Goal: Transaction & Acquisition: Purchase product/service

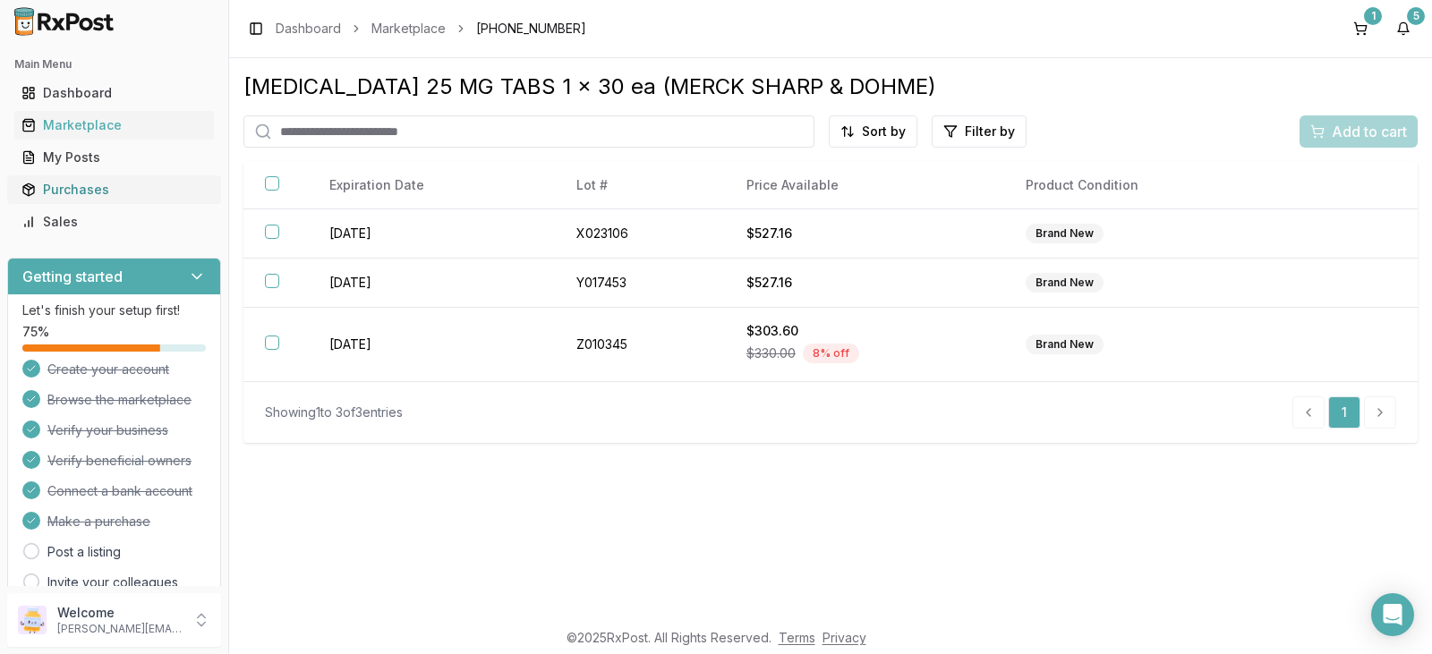
click at [91, 188] on div "Purchases" at bounding box center [113, 190] width 185 height 18
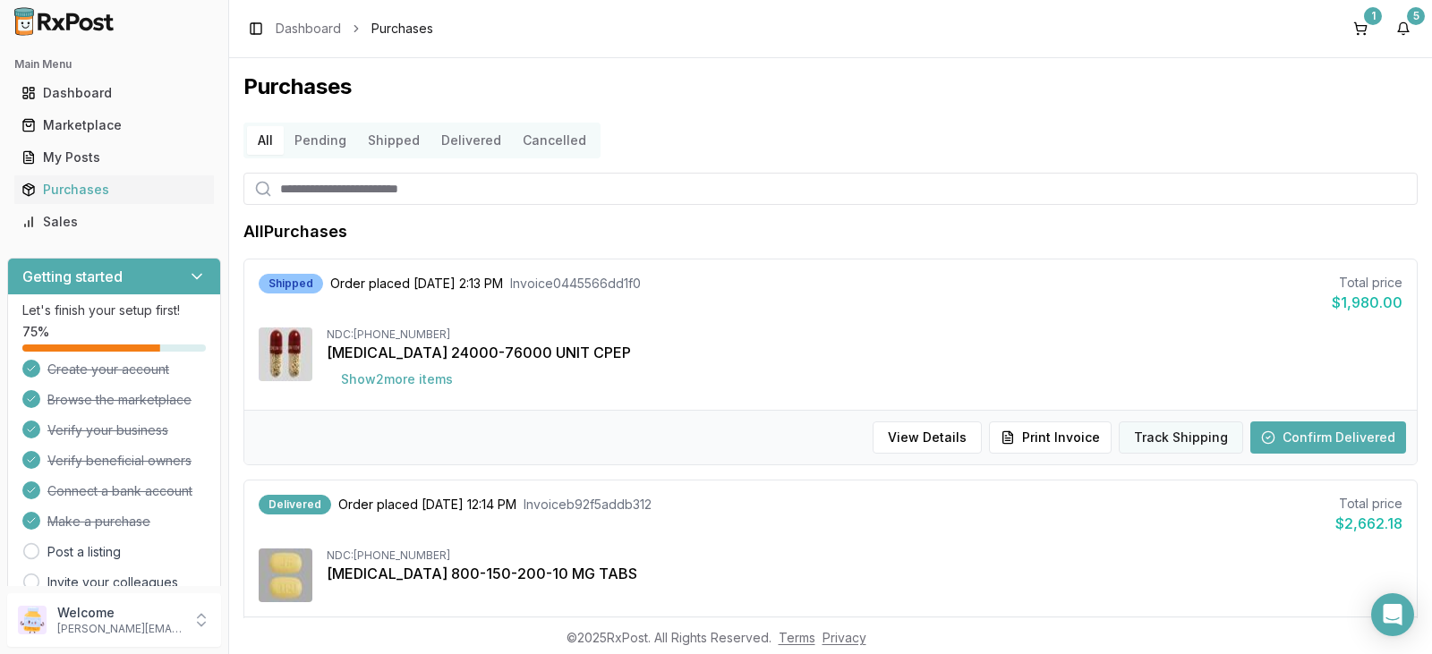
click at [1180, 440] on button "Track Shipping" at bounding box center [1181, 438] width 124 height 32
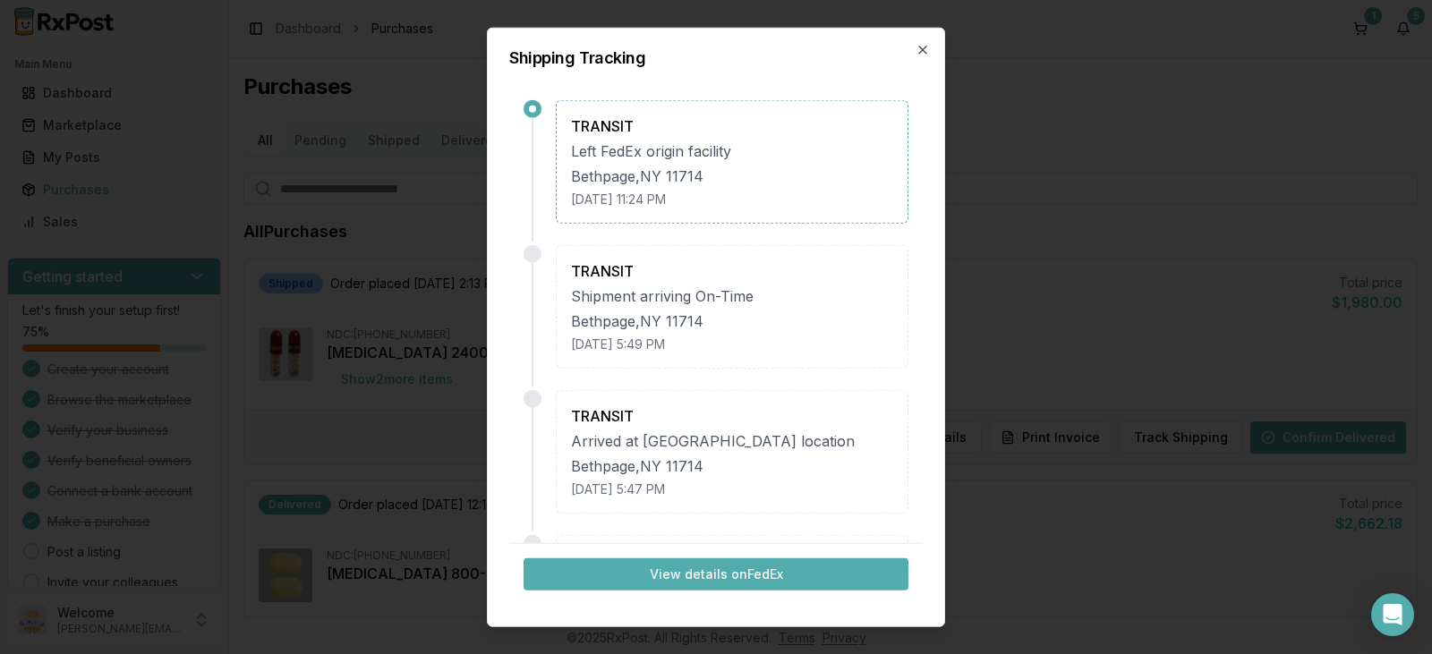
click at [739, 574] on button "View details on FedEx" at bounding box center [716, 575] width 385 height 32
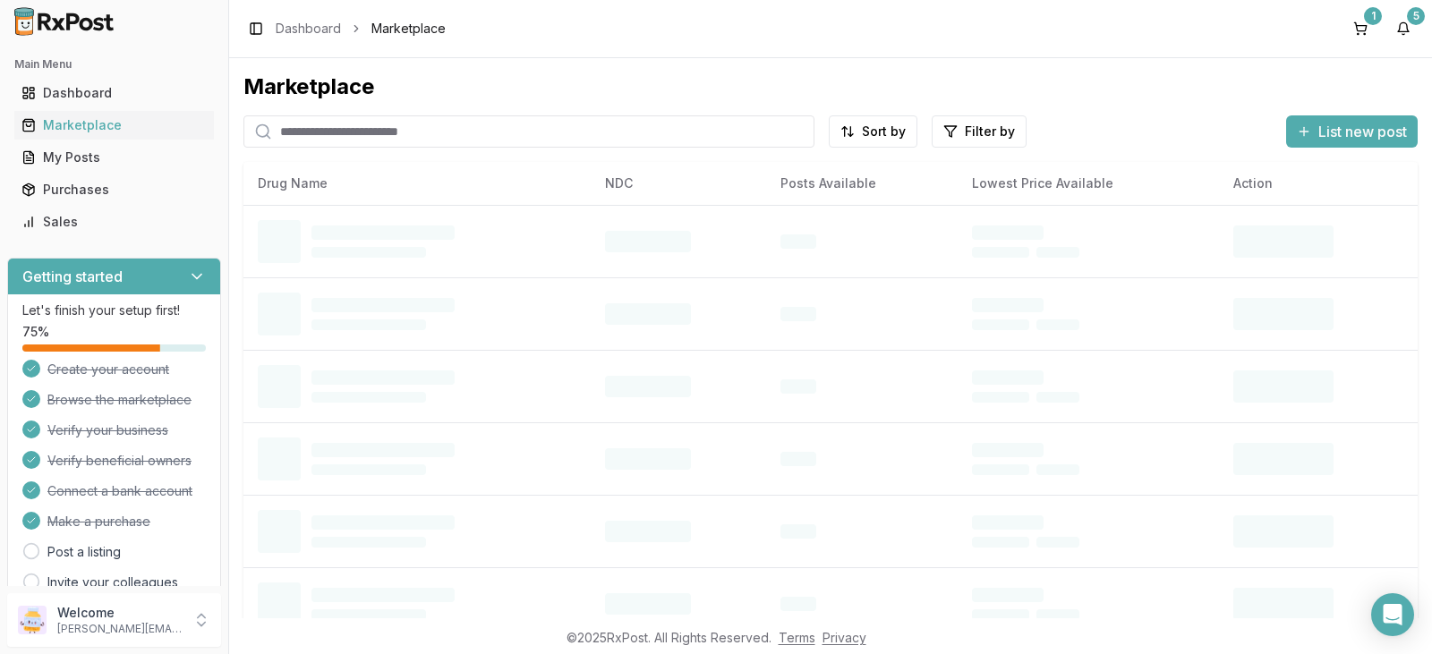
click at [356, 133] on input "search" at bounding box center [528, 131] width 571 height 32
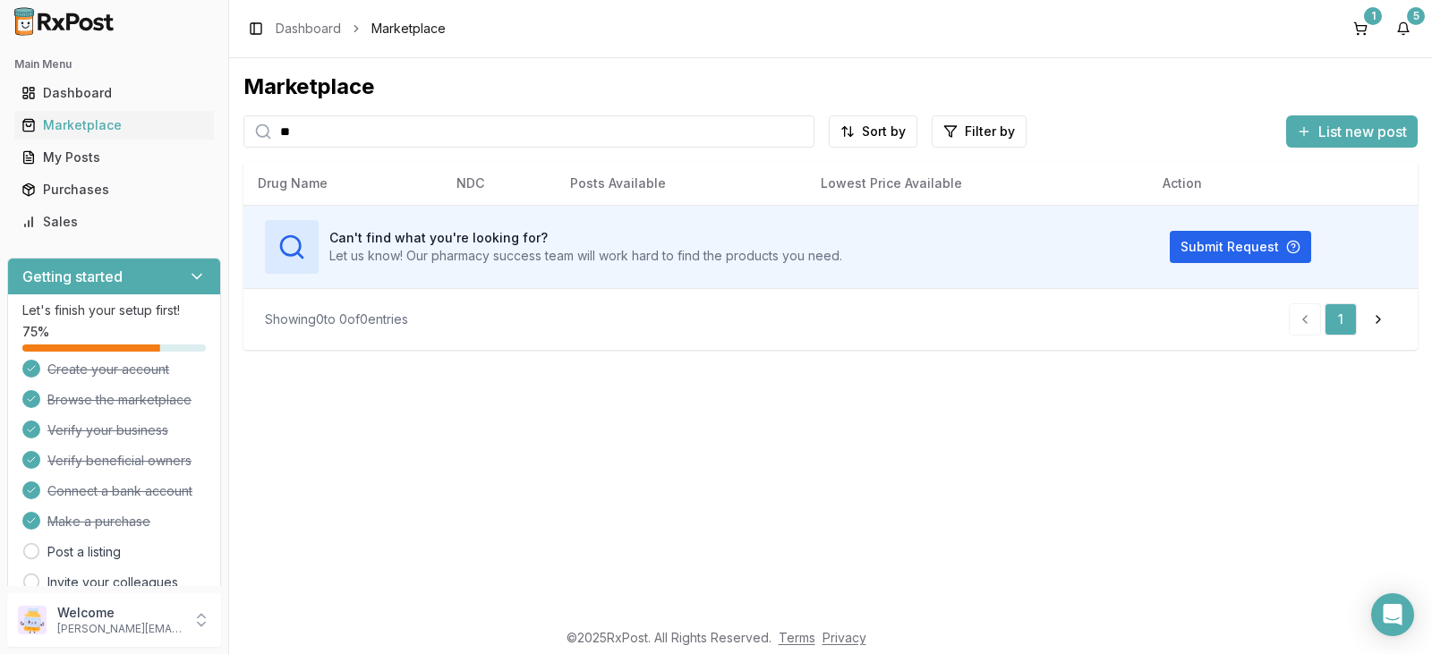
type input "*"
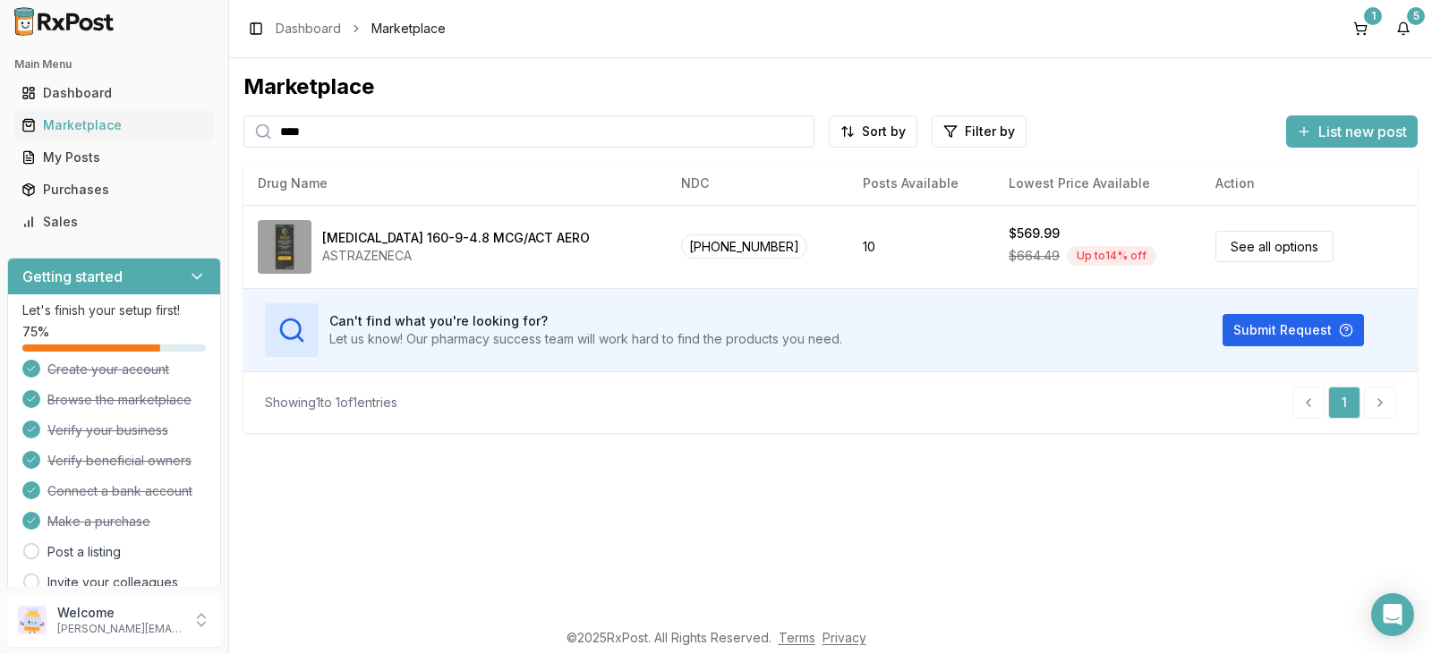
type input "****"
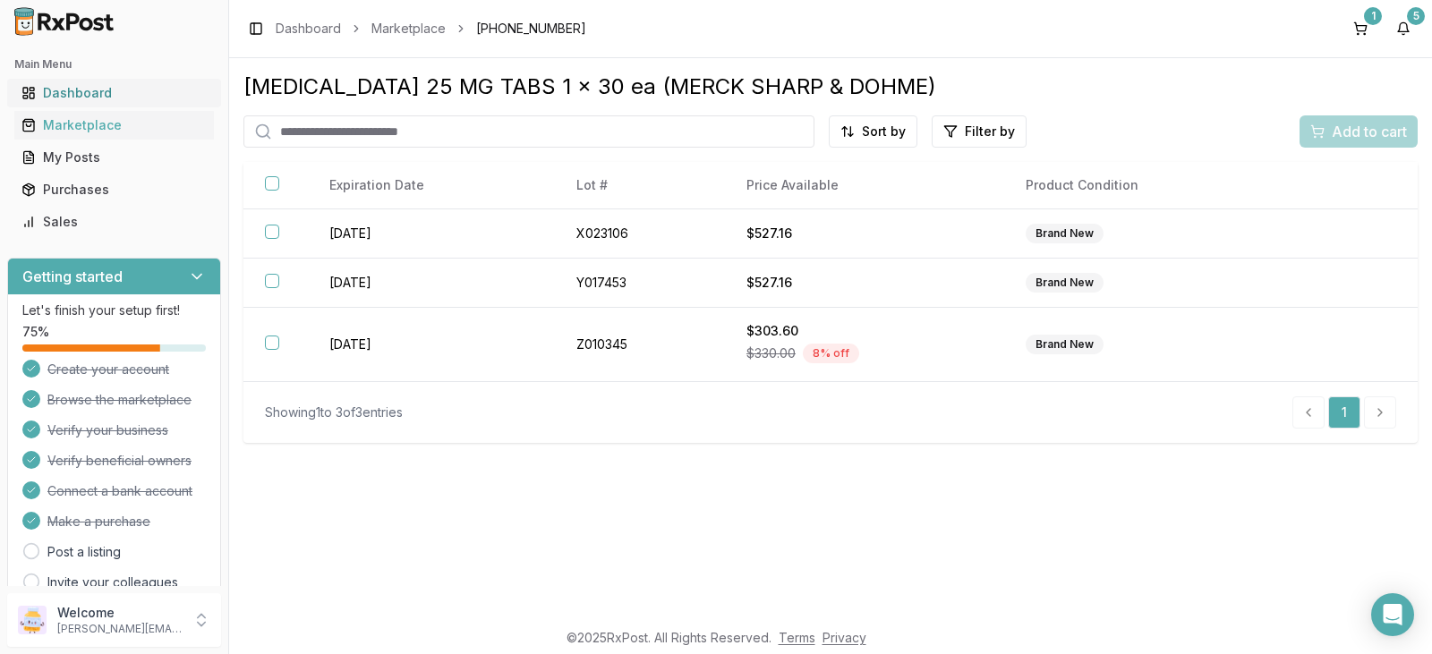
click at [112, 94] on div "Dashboard" at bounding box center [113, 93] width 185 height 18
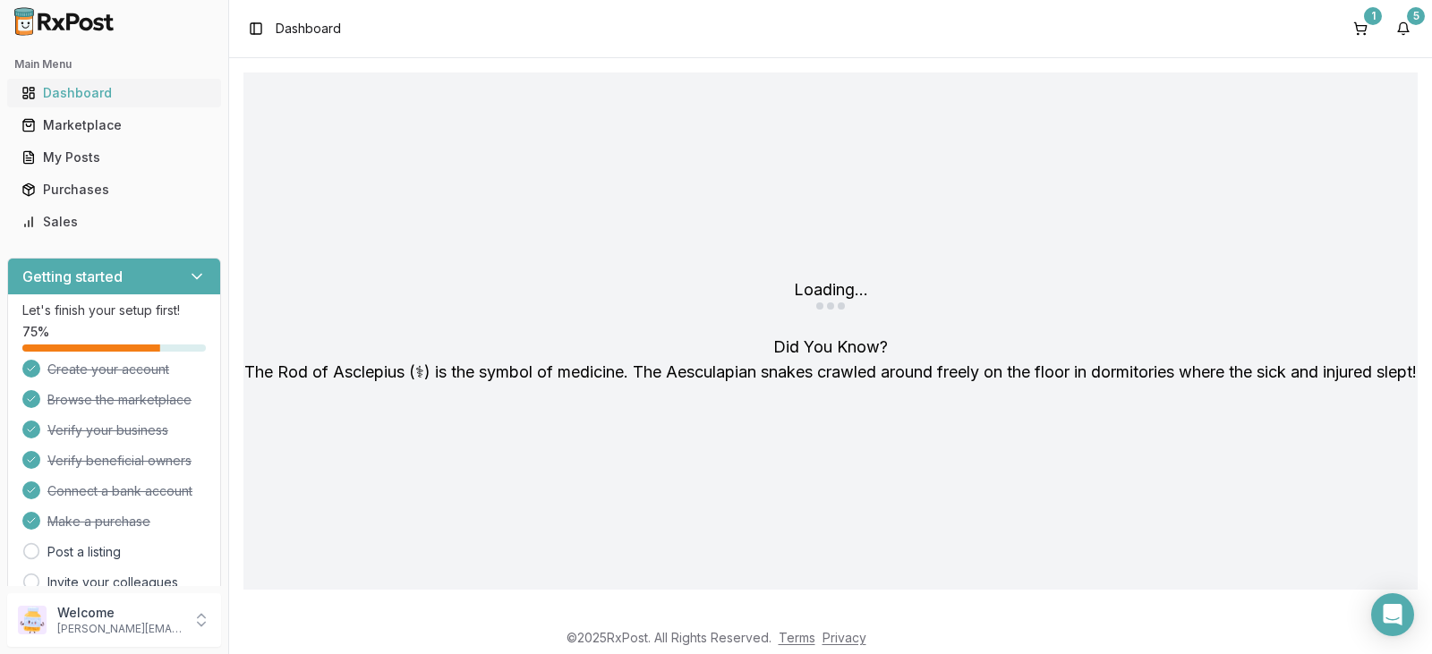
click at [112, 94] on div "Dashboard" at bounding box center [113, 93] width 185 height 18
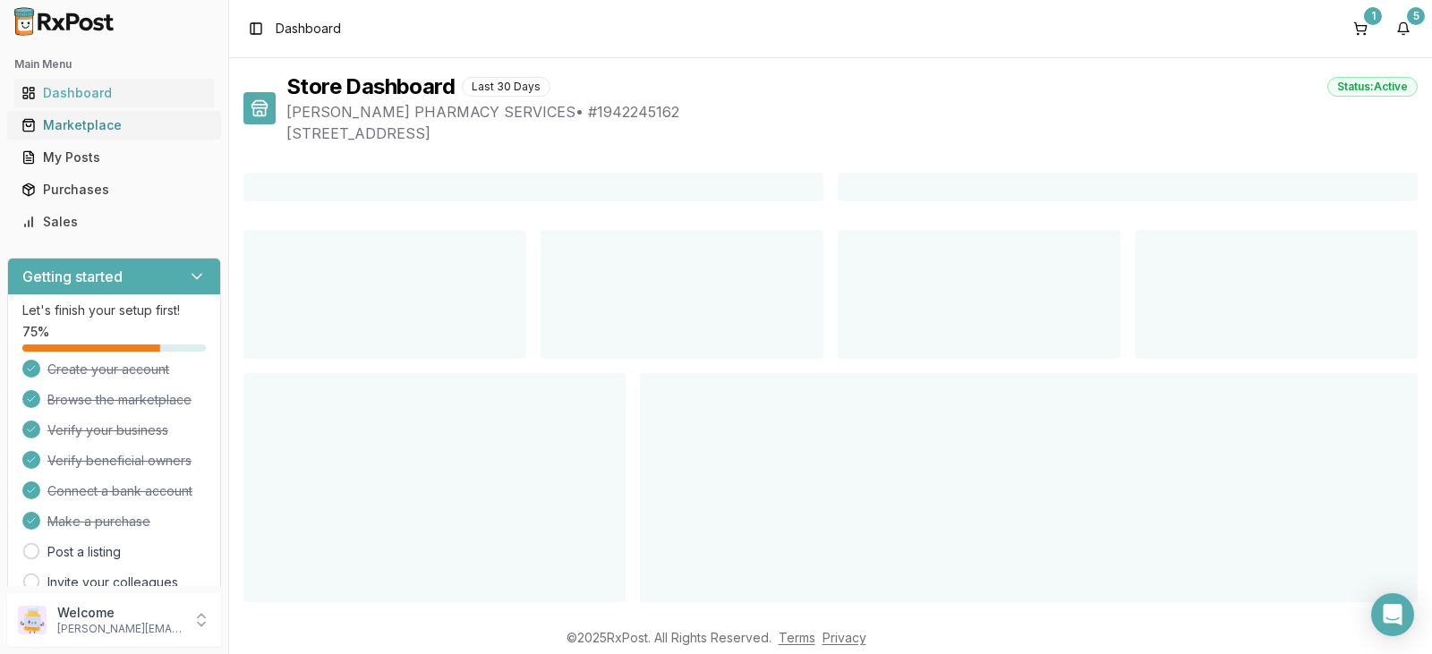
click at [107, 126] on div "Marketplace" at bounding box center [113, 125] width 185 height 18
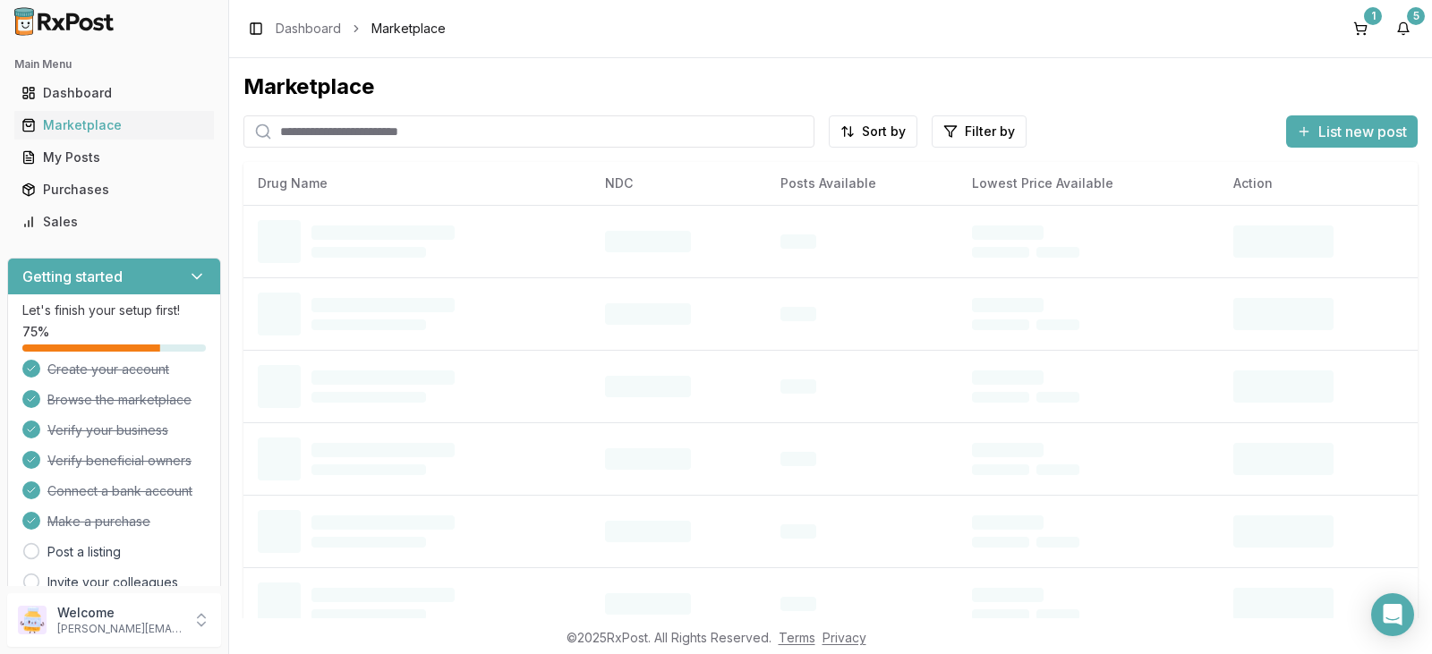
drag, startPoint x: 295, startPoint y: 132, endPoint x: 304, endPoint y: 127, distance: 11.2
click at [295, 132] on input "search" at bounding box center [528, 131] width 571 height 32
click at [304, 127] on input "search" at bounding box center [528, 131] width 571 height 32
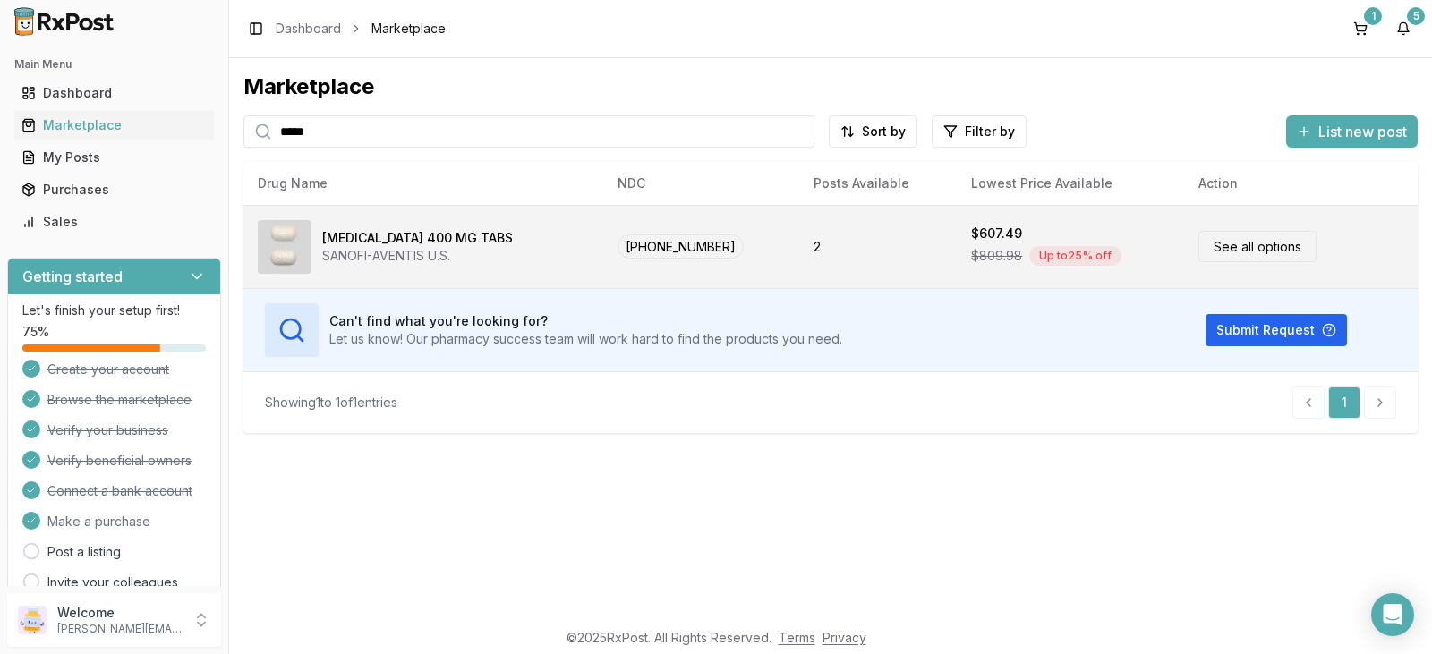
type input "*****"
click at [407, 247] on div "SANOFI-AVENTIS U.S." at bounding box center [417, 256] width 191 height 18
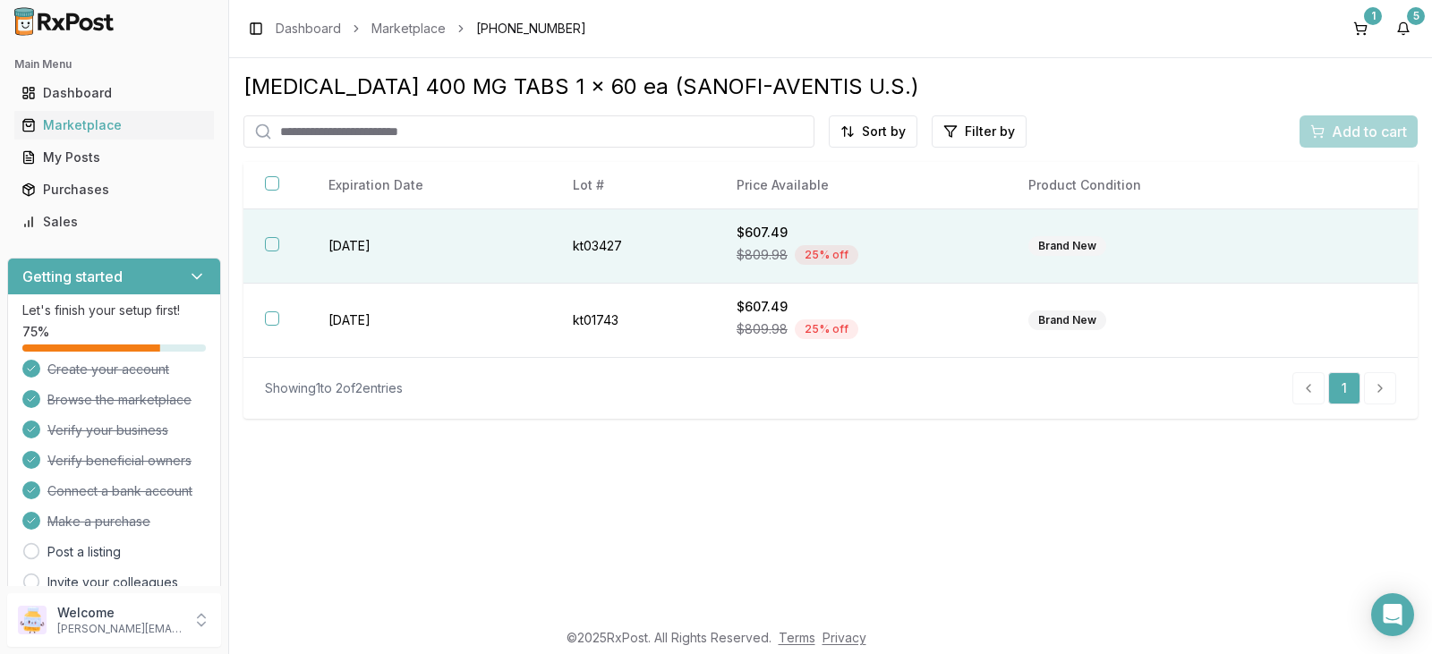
click at [1063, 241] on div "Brand New" at bounding box center [1068, 246] width 78 height 20
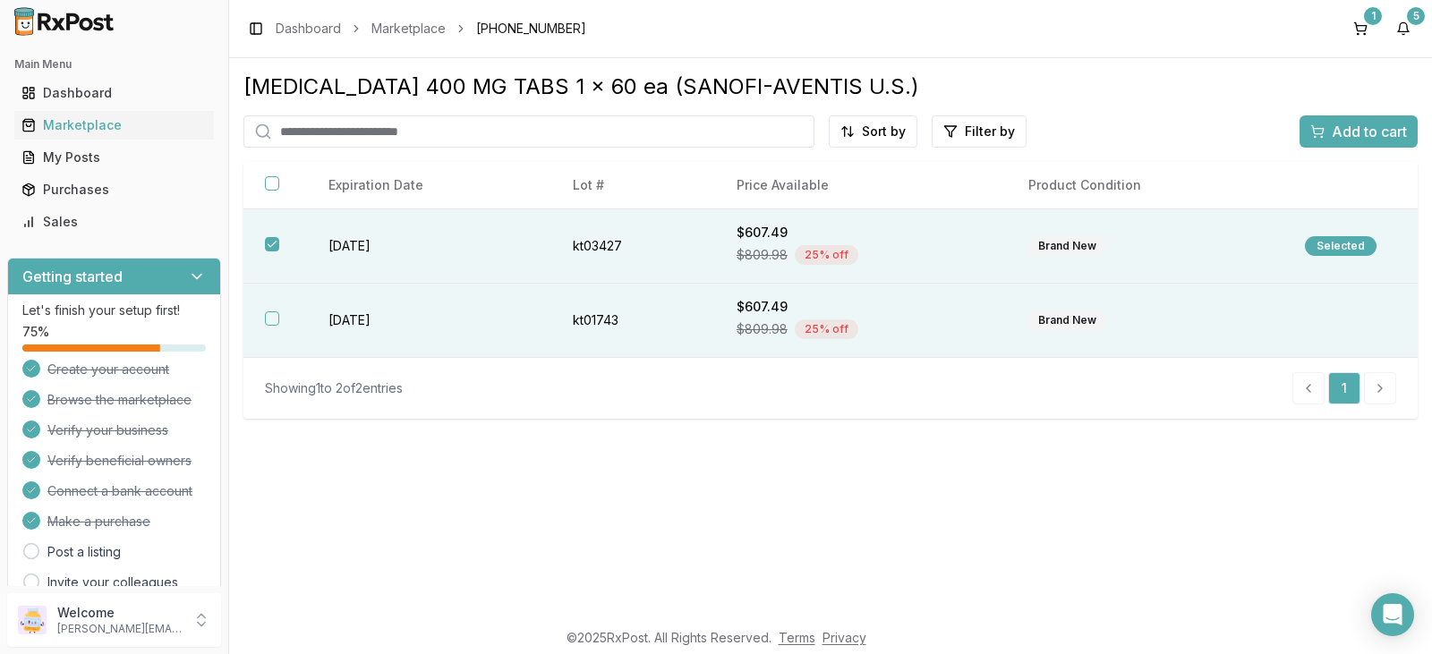
click at [1098, 345] on td "Brand New" at bounding box center [1145, 321] width 277 height 74
click at [1343, 134] on span "Add to cart" at bounding box center [1369, 131] width 75 height 21
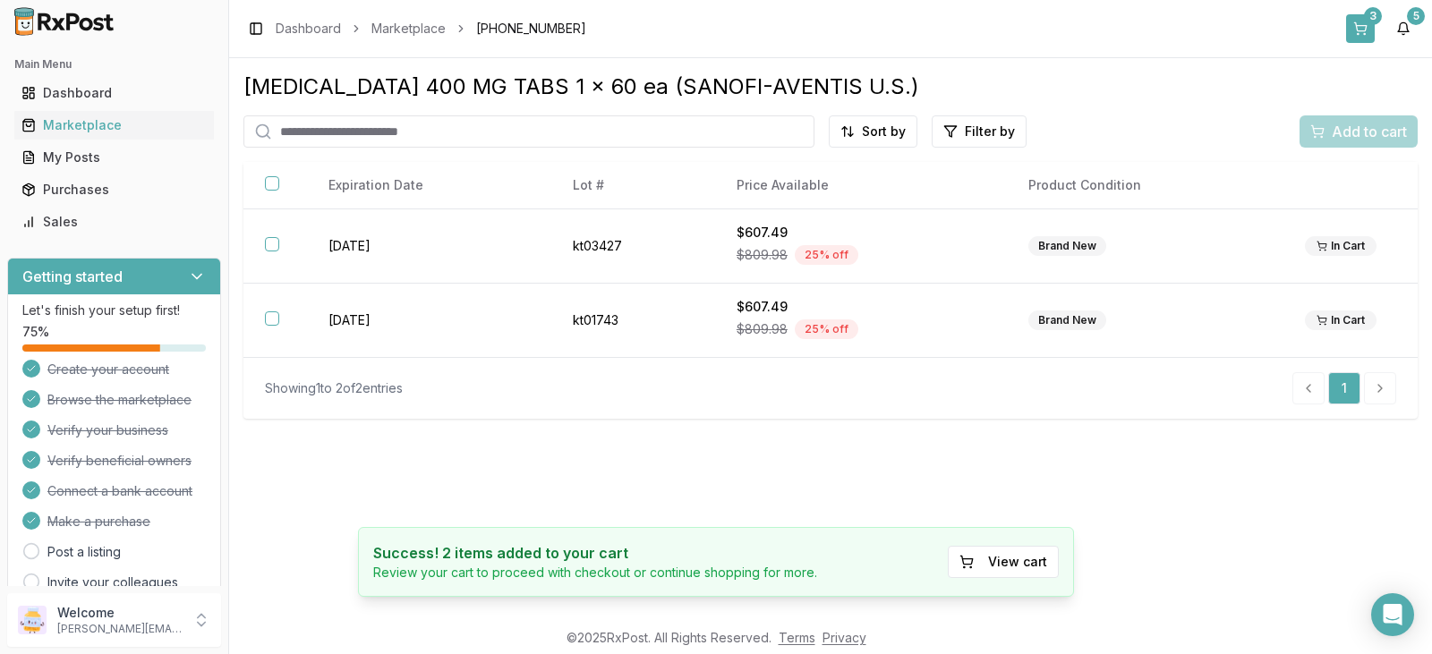
click at [1363, 25] on button "3" at bounding box center [1360, 28] width 29 height 29
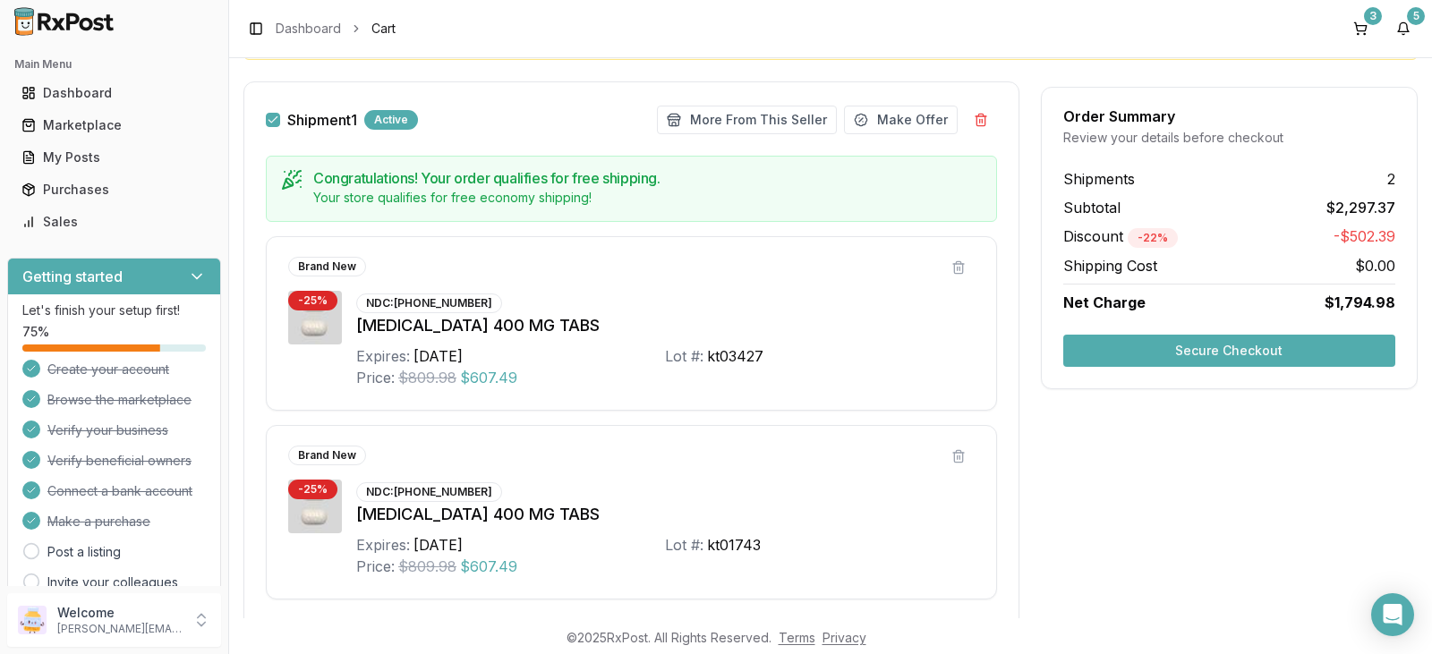
scroll to position [179, 0]
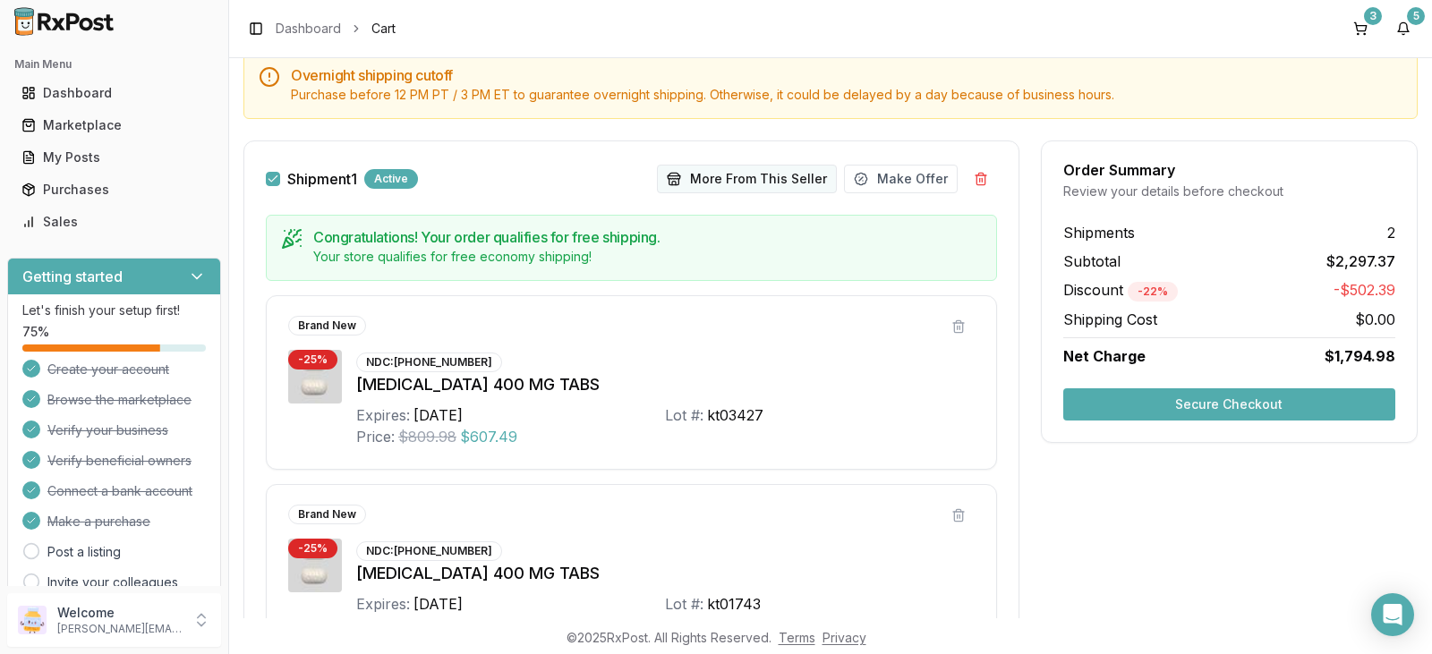
click at [743, 175] on button "More From This Seller" at bounding box center [747, 179] width 180 height 29
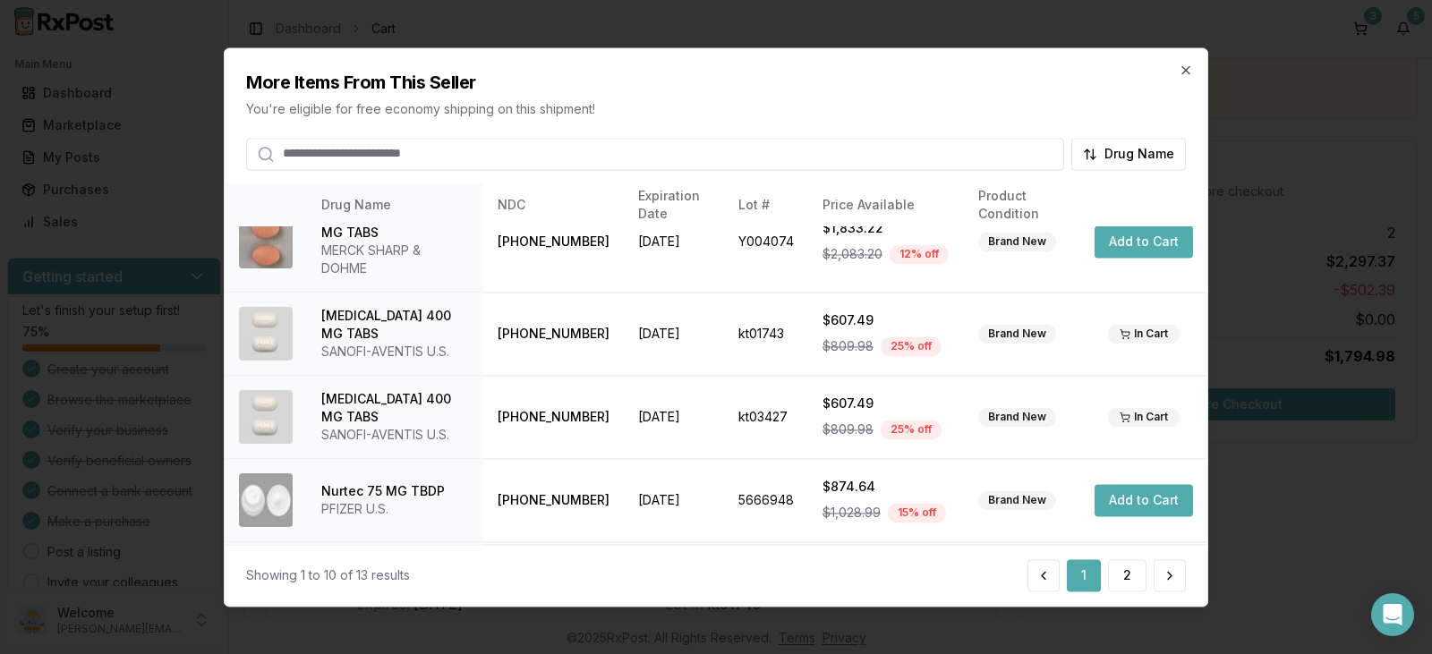
scroll to position [0, 0]
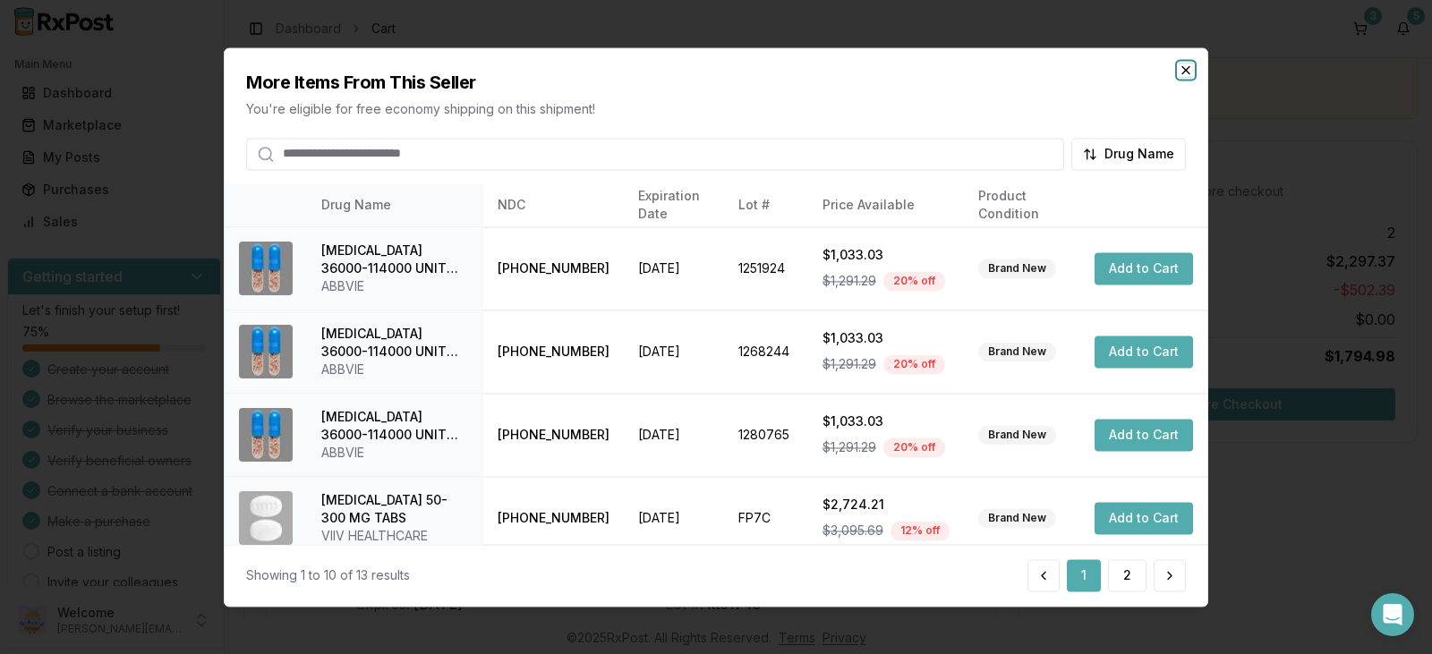
click at [1184, 71] on icon "button" at bounding box center [1186, 70] width 14 height 14
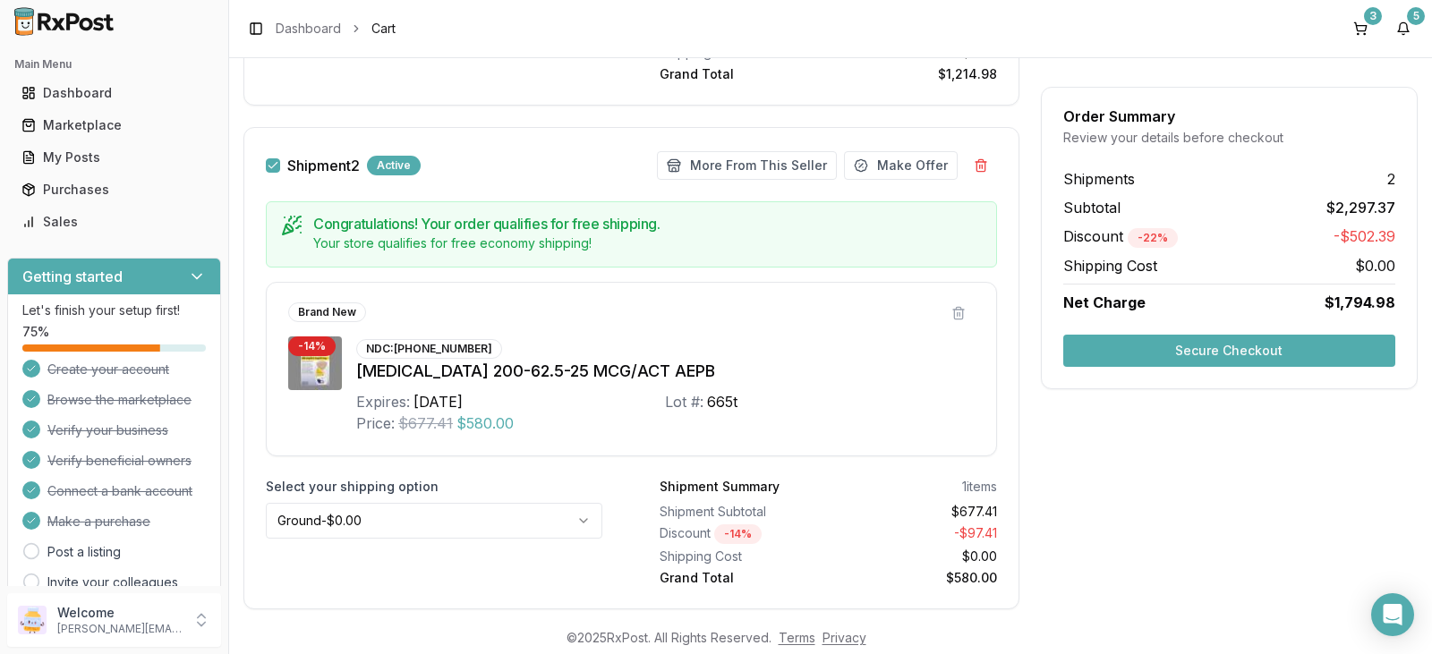
scroll to position [895, 0]
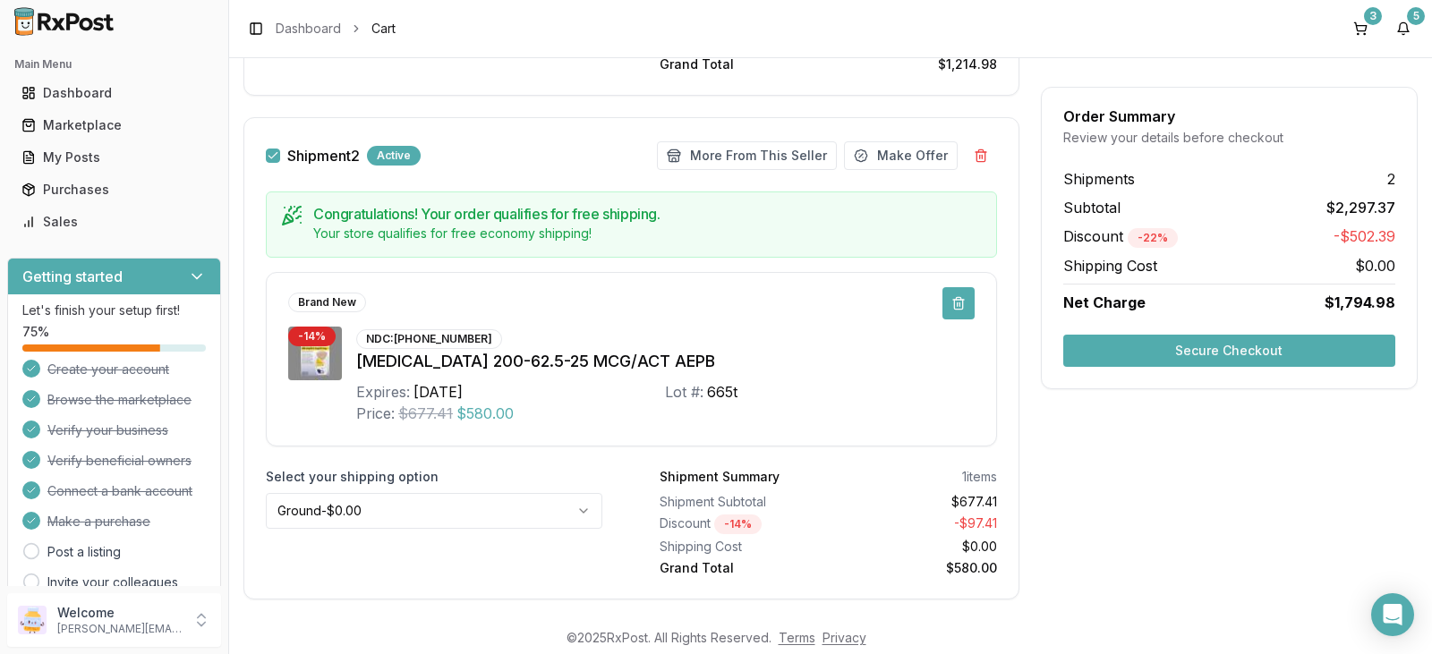
click at [953, 305] on button at bounding box center [959, 303] width 32 height 32
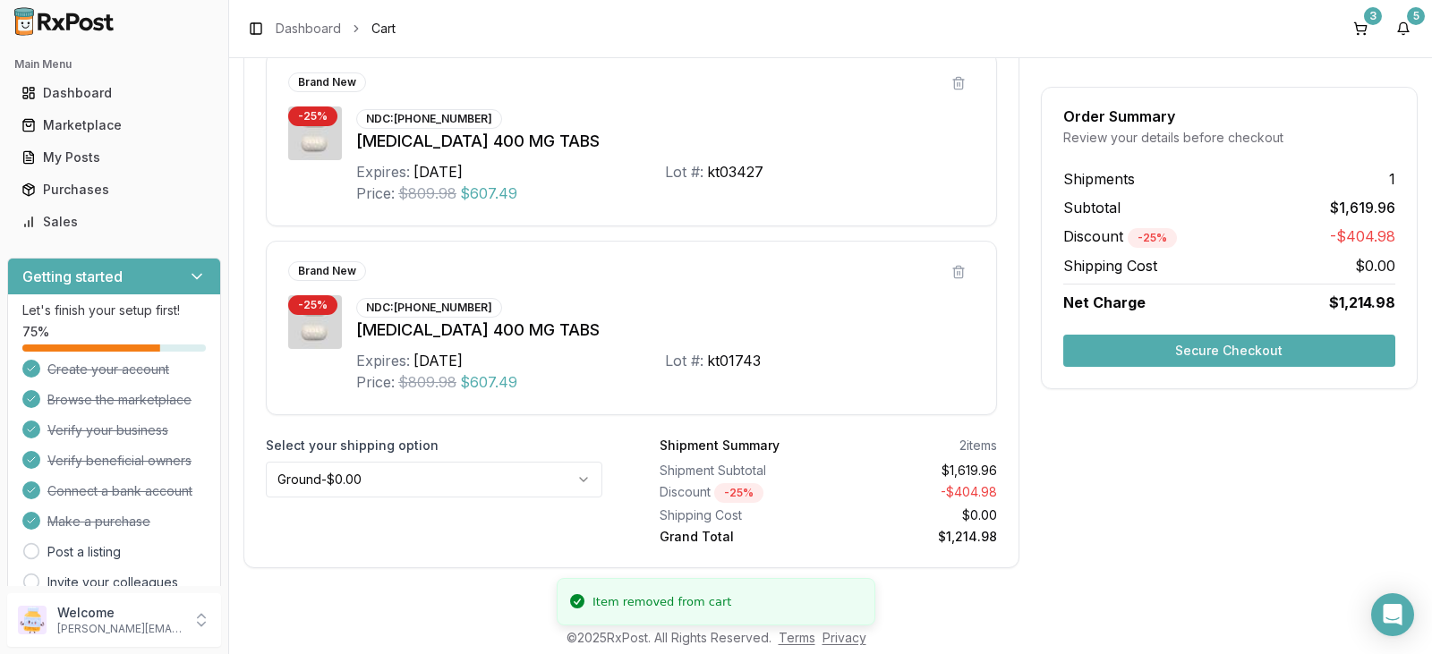
scroll to position [423, 0]
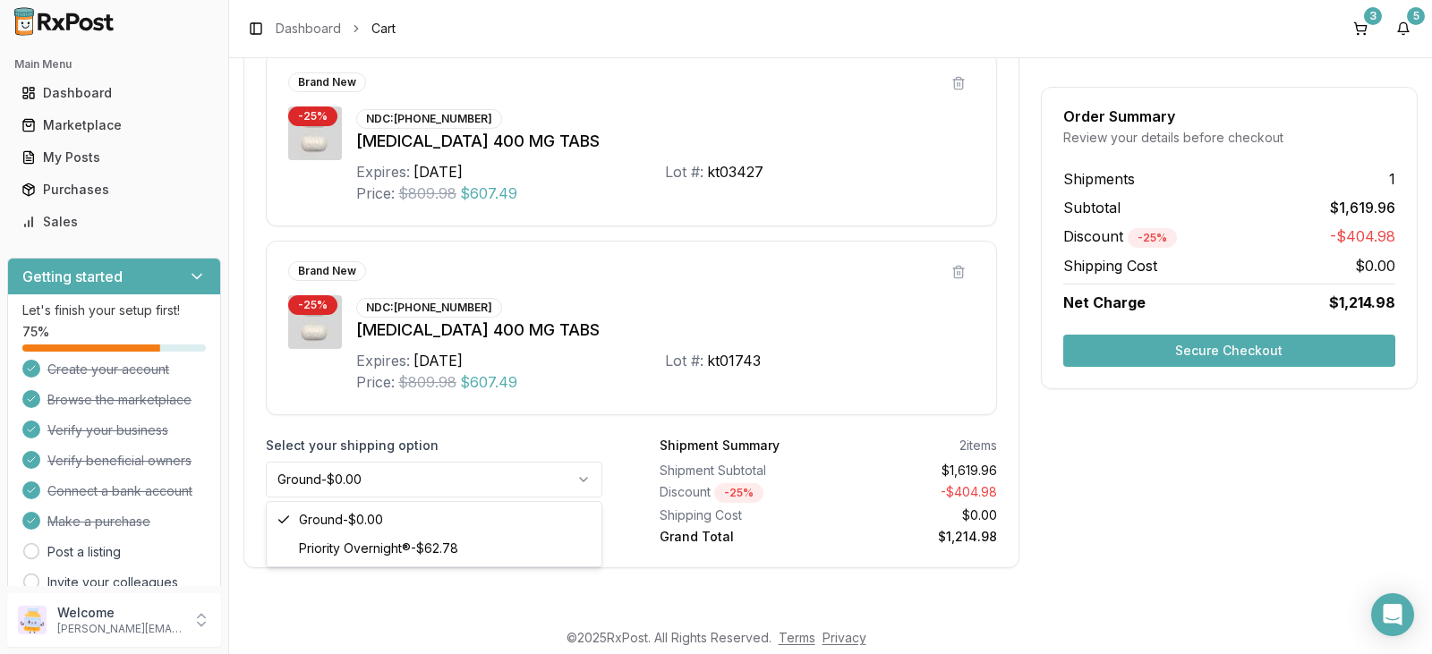
click at [578, 477] on html "Main Menu Dashboard Marketplace My Posts Purchases Sales Getting started Let's …" at bounding box center [716, 327] width 1432 height 654
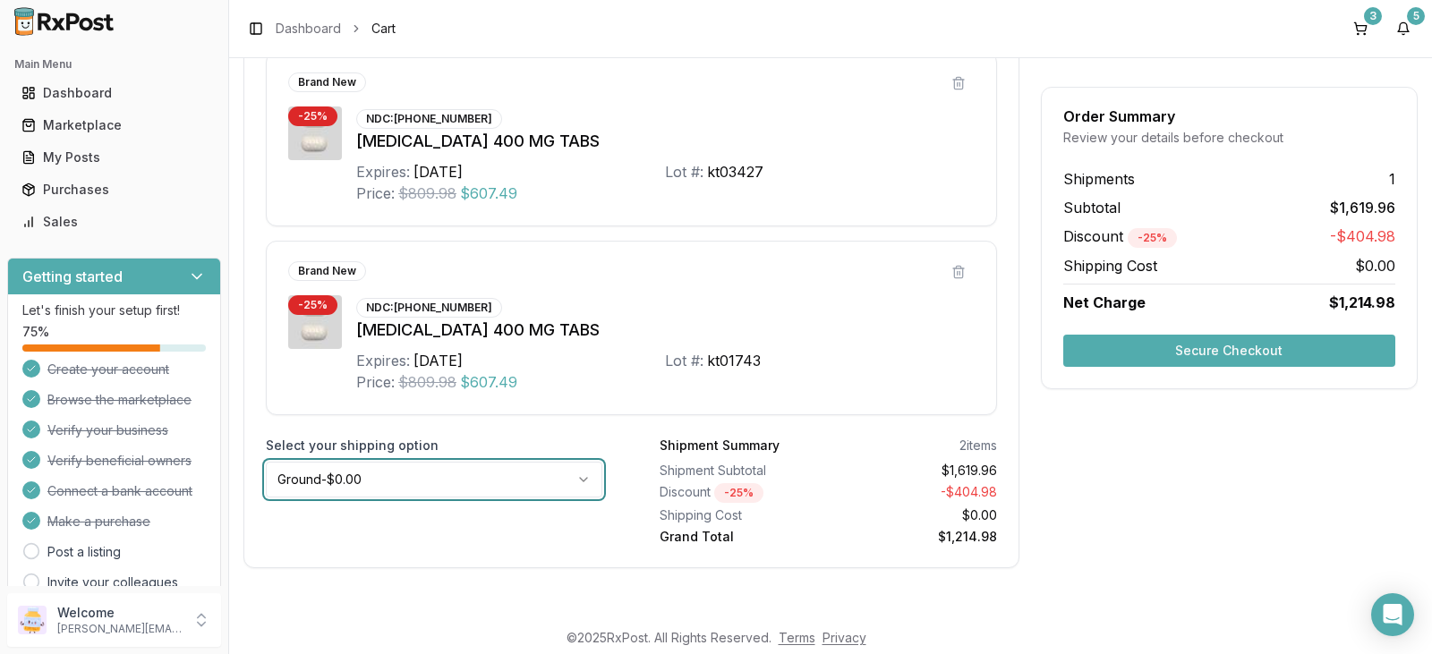
click at [1234, 353] on html "Main Menu Dashboard Marketplace My Posts Purchases Sales Getting started Let's …" at bounding box center [716, 327] width 1432 height 654
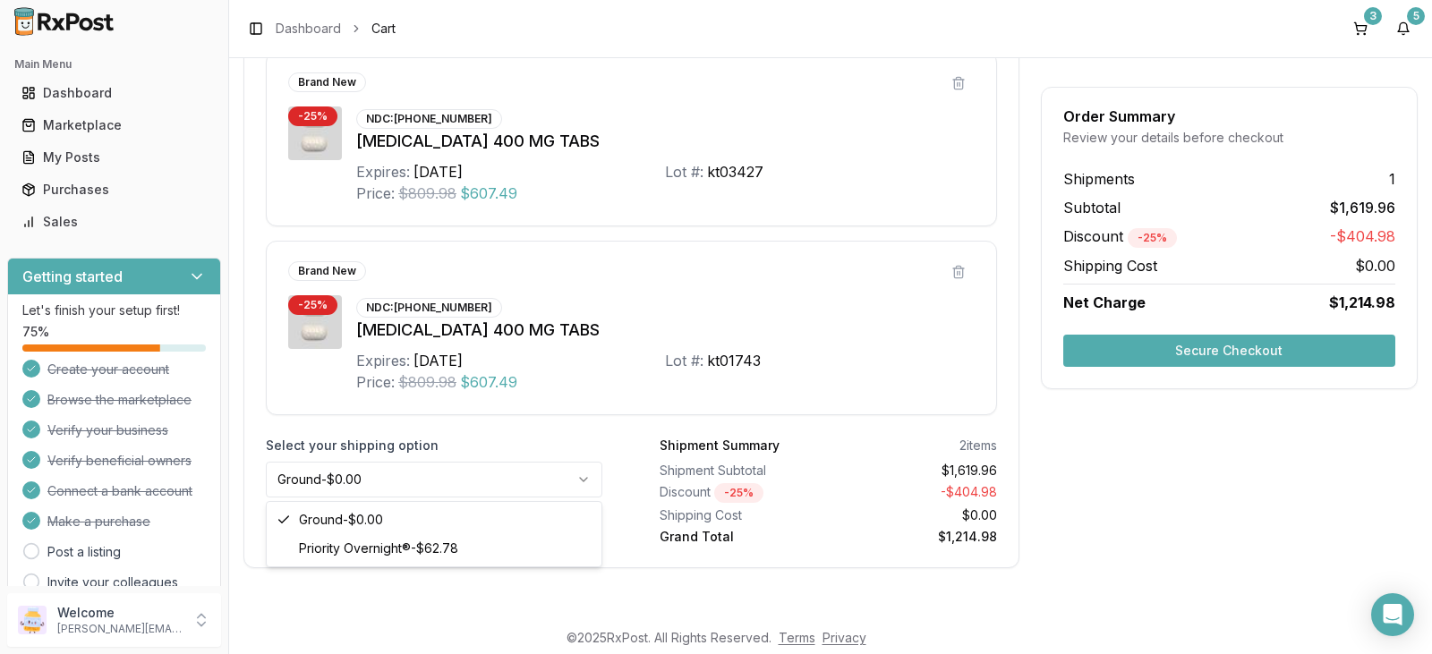
click at [580, 479] on html "Main Menu Dashboard Marketplace My Posts Purchases Sales Getting started Let's …" at bounding box center [716, 327] width 1432 height 654
click at [578, 478] on html "Main Menu Dashboard Marketplace My Posts Purchases Sales Getting started Let's …" at bounding box center [716, 327] width 1432 height 654
click at [1225, 349] on button "Secure Checkout" at bounding box center [1229, 351] width 332 height 32
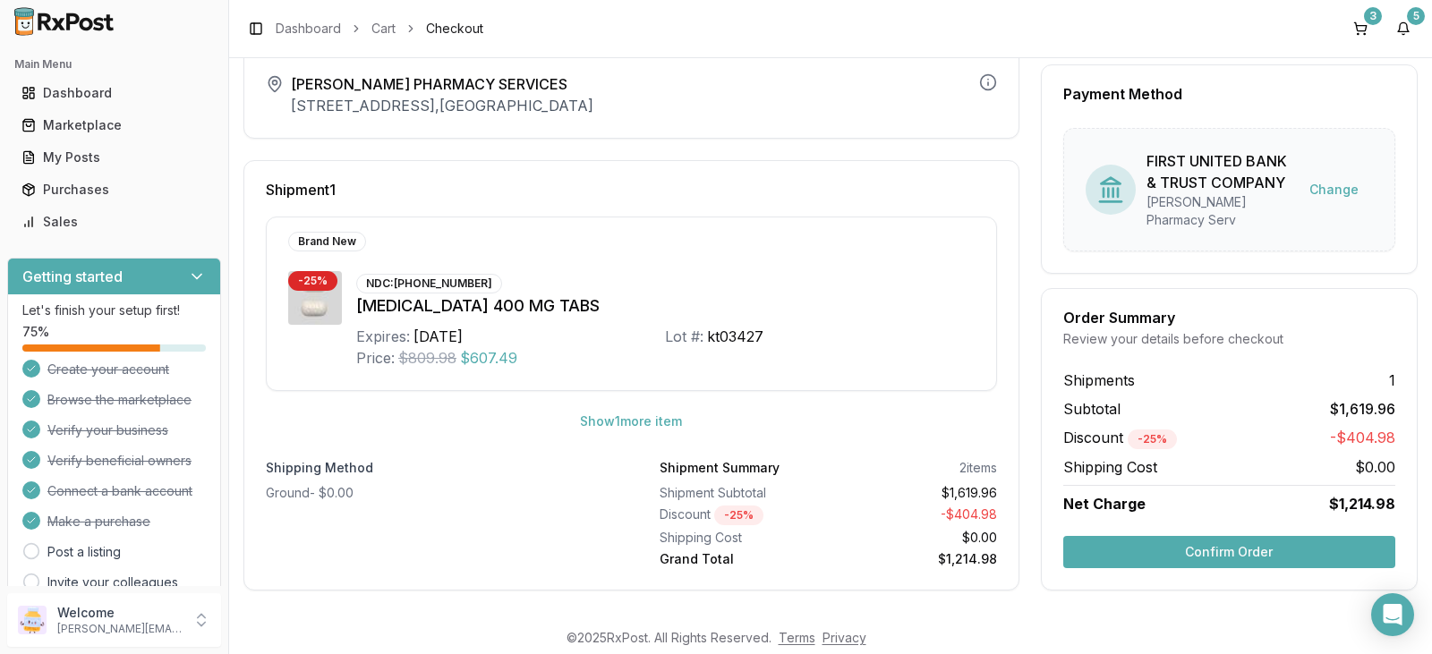
scroll to position [99, 0]
click at [1229, 553] on button "Confirm Order" at bounding box center [1229, 551] width 332 height 32
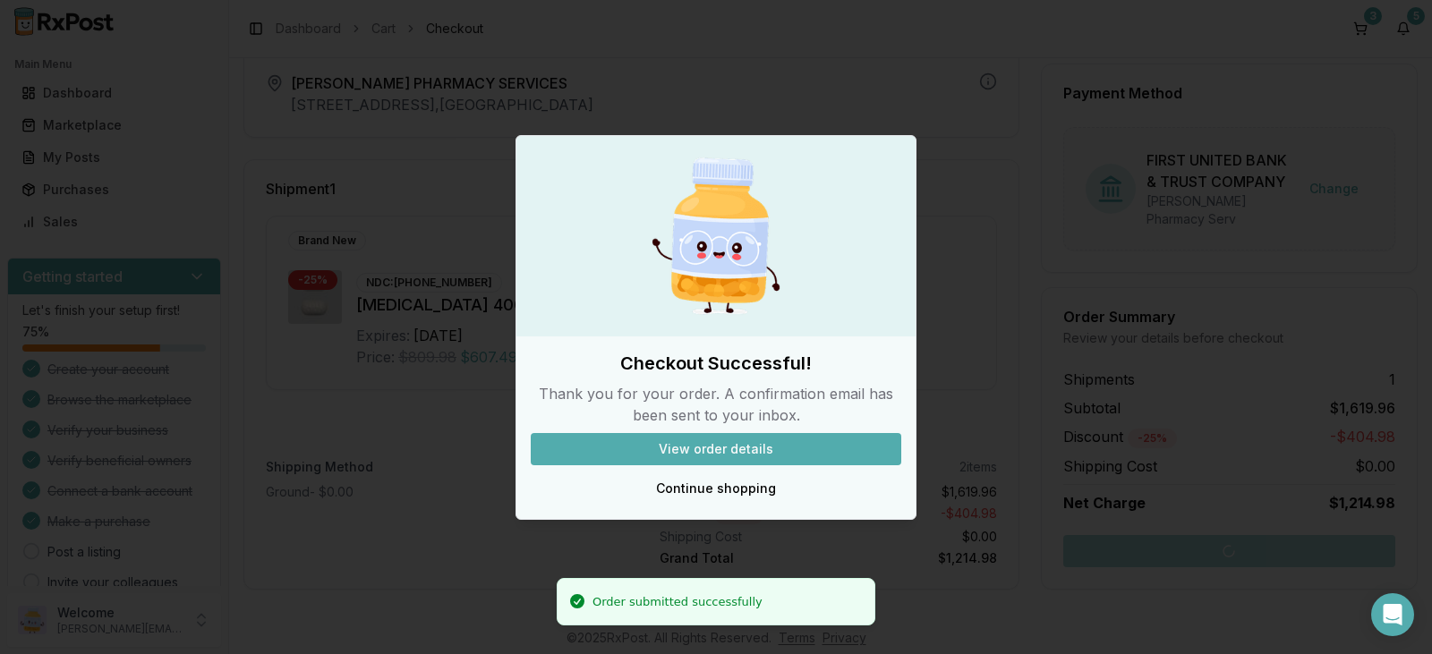
click at [726, 450] on button "View order details" at bounding box center [716, 449] width 371 height 32
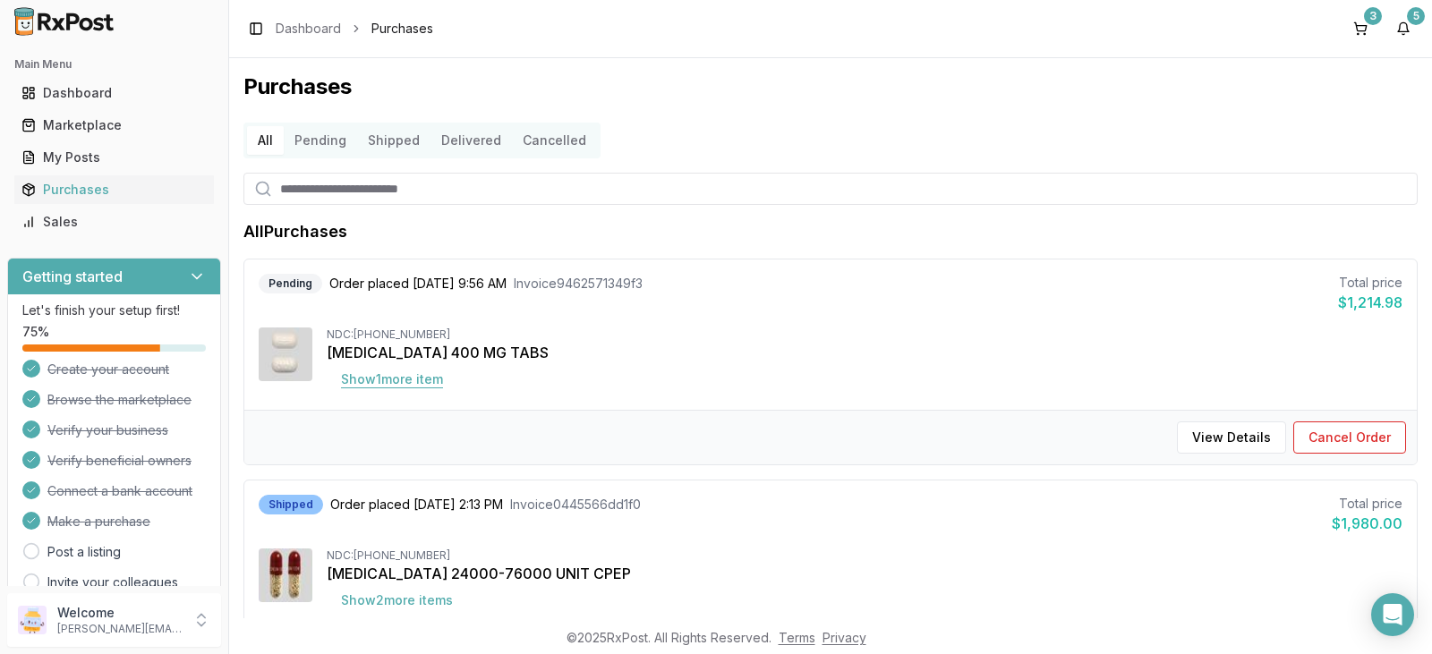
click at [404, 378] on button "Show 1 more item" at bounding box center [392, 379] width 131 height 32
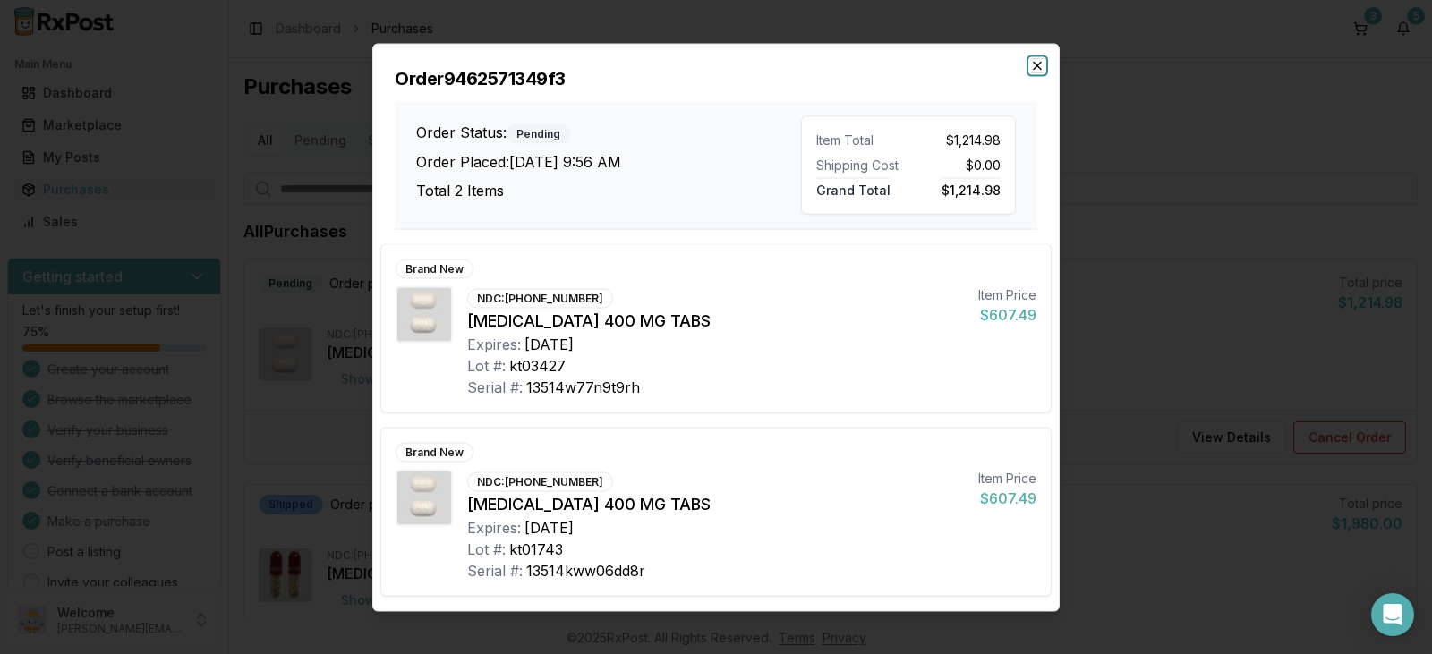
click at [1042, 67] on icon "button" at bounding box center [1037, 65] width 14 height 14
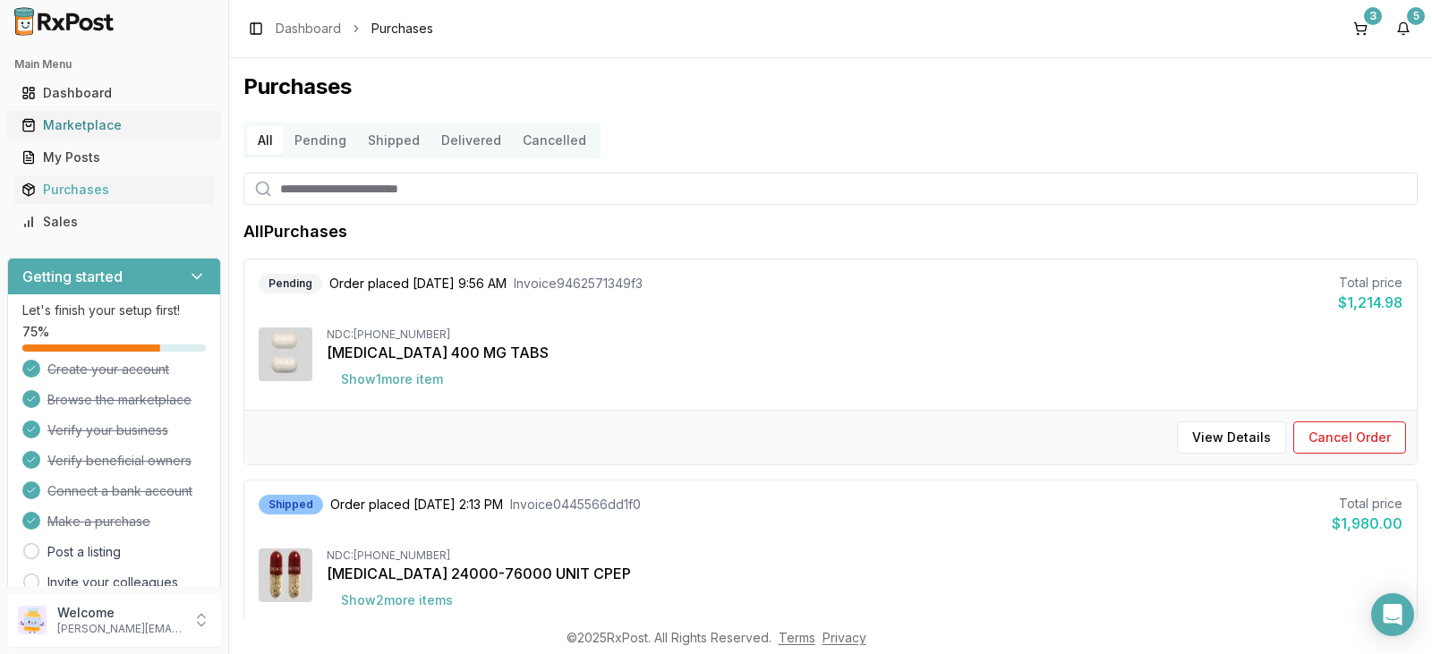
click at [115, 121] on div "Marketplace" at bounding box center [113, 125] width 185 height 18
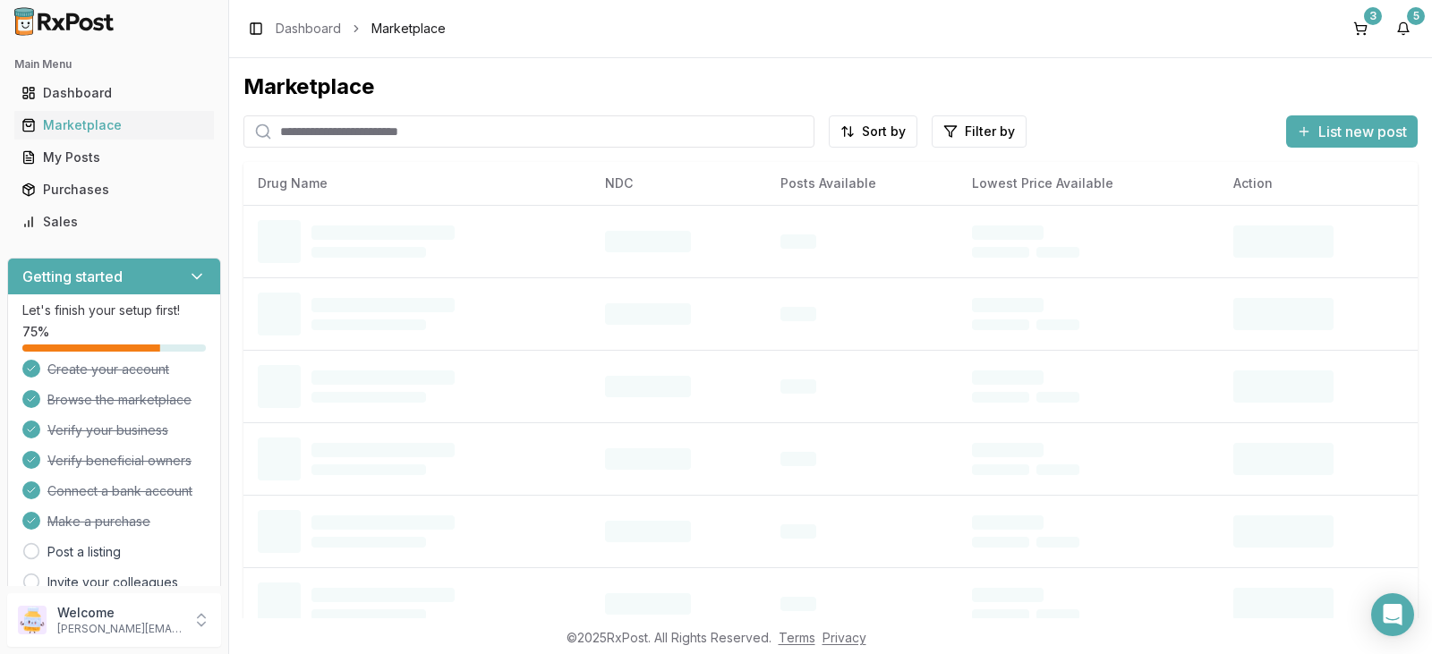
click at [380, 136] on input "search" at bounding box center [528, 131] width 571 height 32
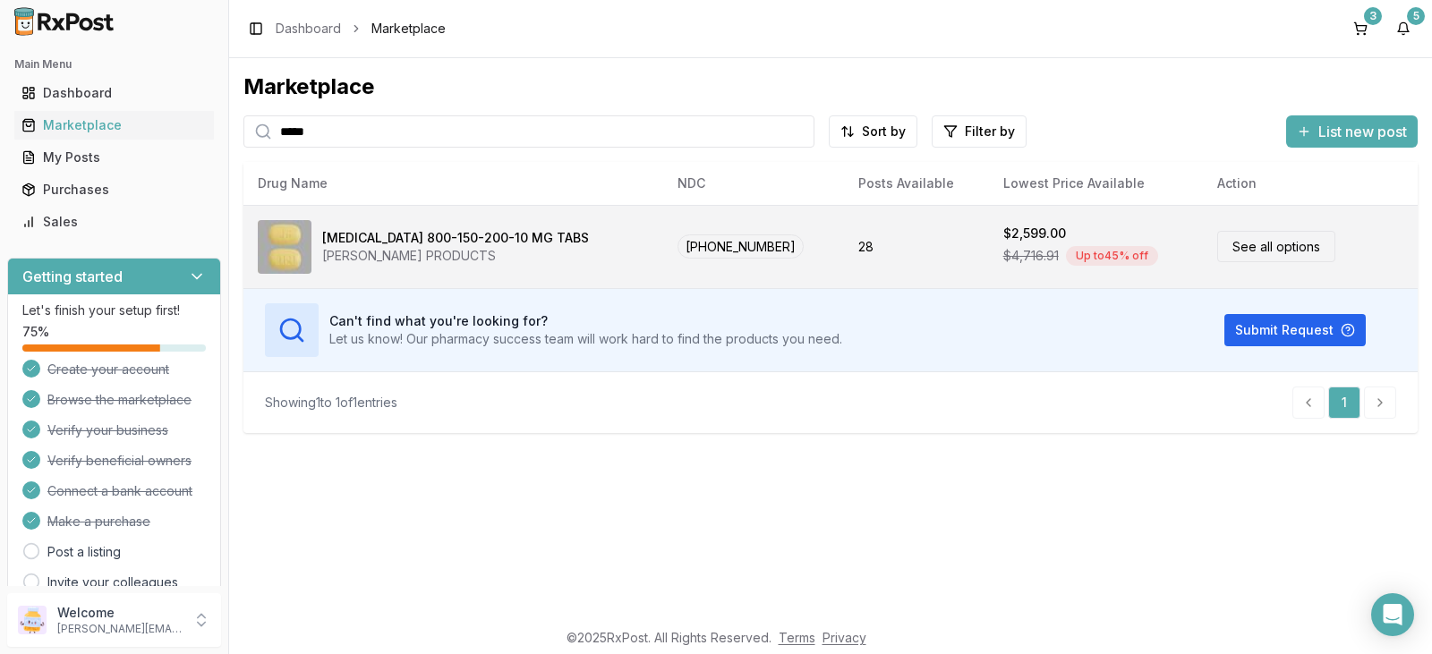
type input "*****"
click at [416, 252] on div "JANSSEN PRODUCTS" at bounding box center [455, 256] width 267 height 18
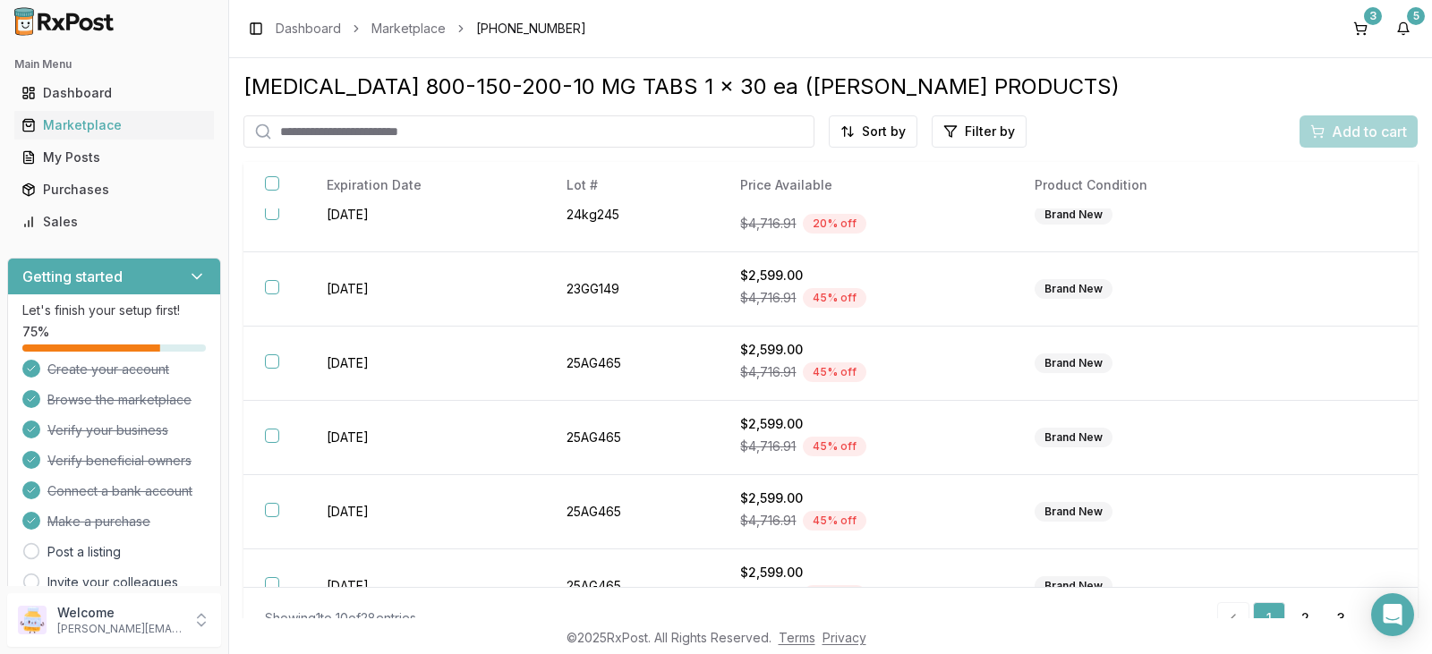
scroll to position [179, 0]
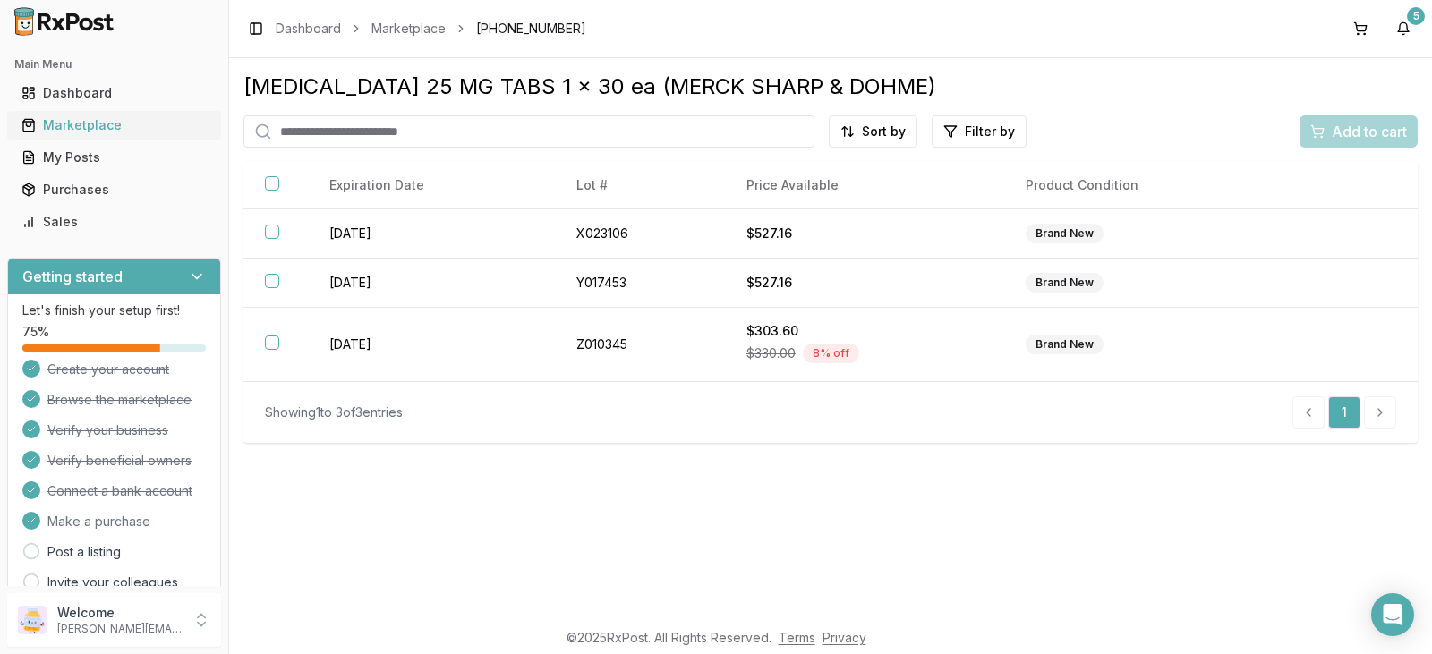
click at [122, 124] on div "Marketplace" at bounding box center [113, 125] width 185 height 18
click at [143, 123] on div "Marketplace" at bounding box center [113, 125] width 185 height 18
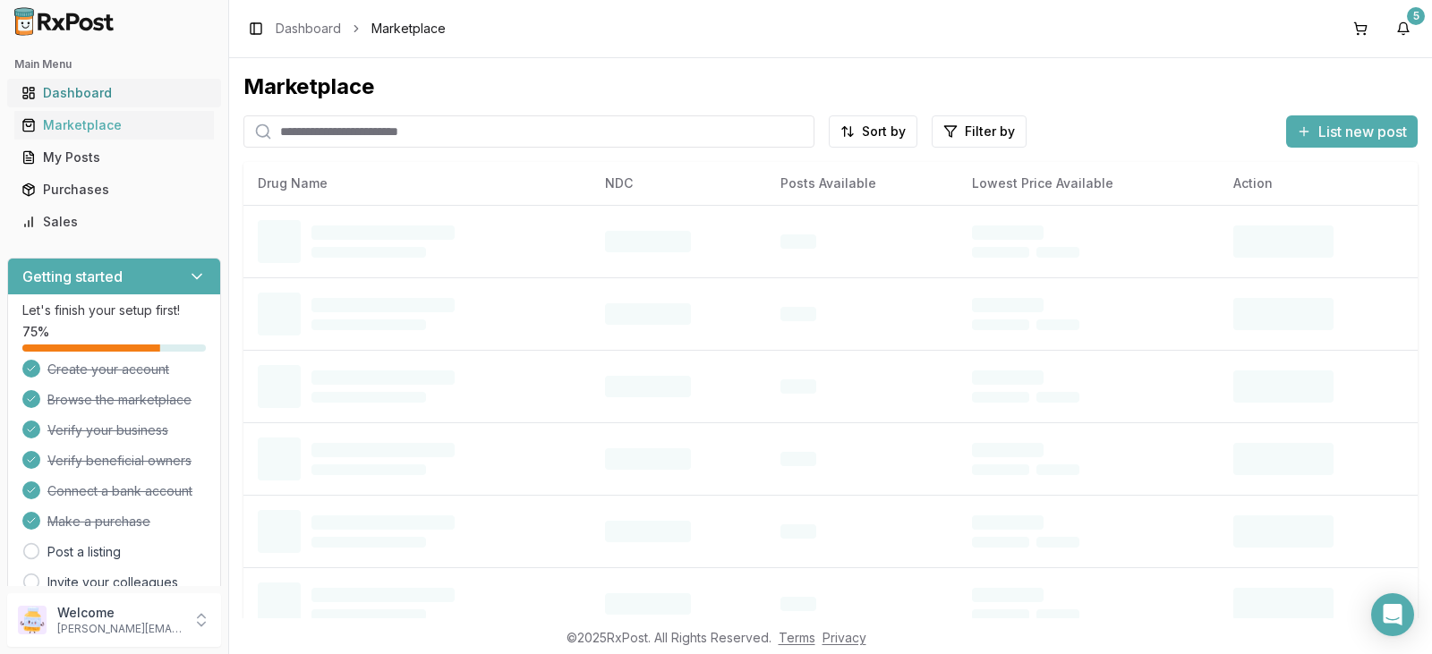
click at [137, 91] on div "Dashboard" at bounding box center [113, 93] width 185 height 18
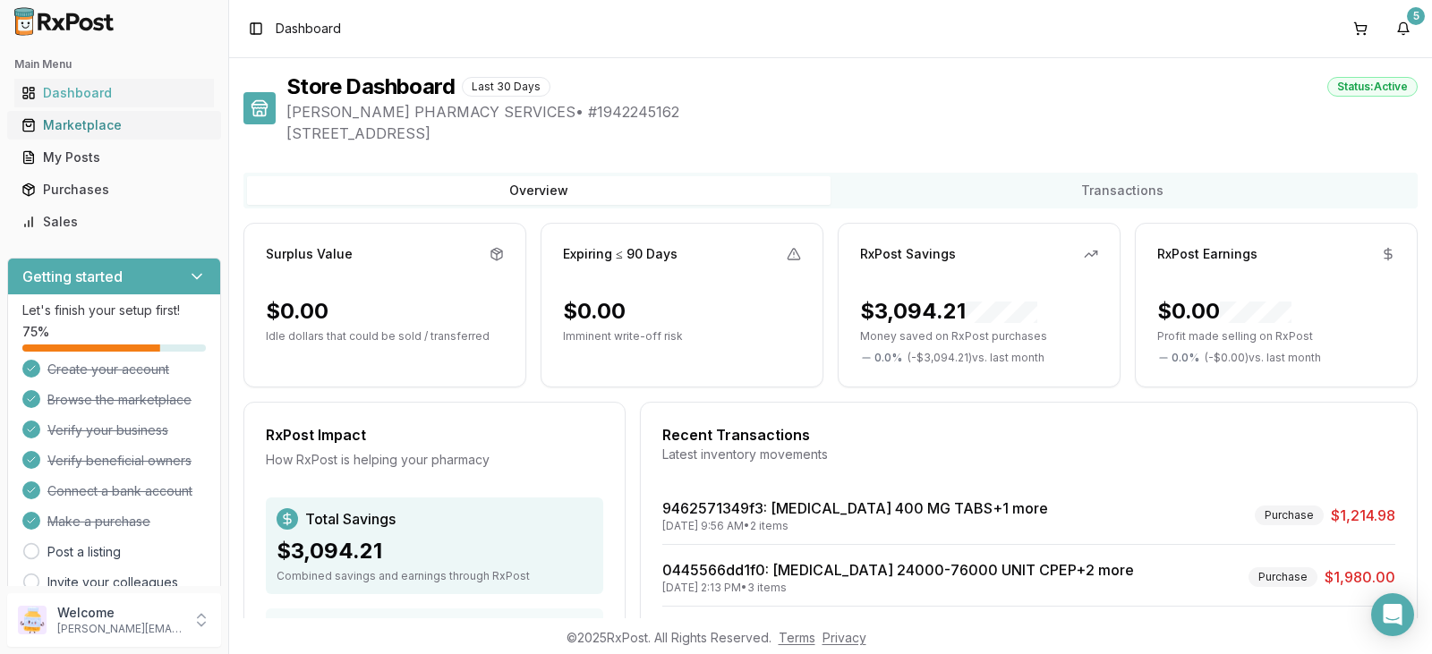
click at [130, 125] on div "Marketplace" at bounding box center [113, 125] width 185 height 18
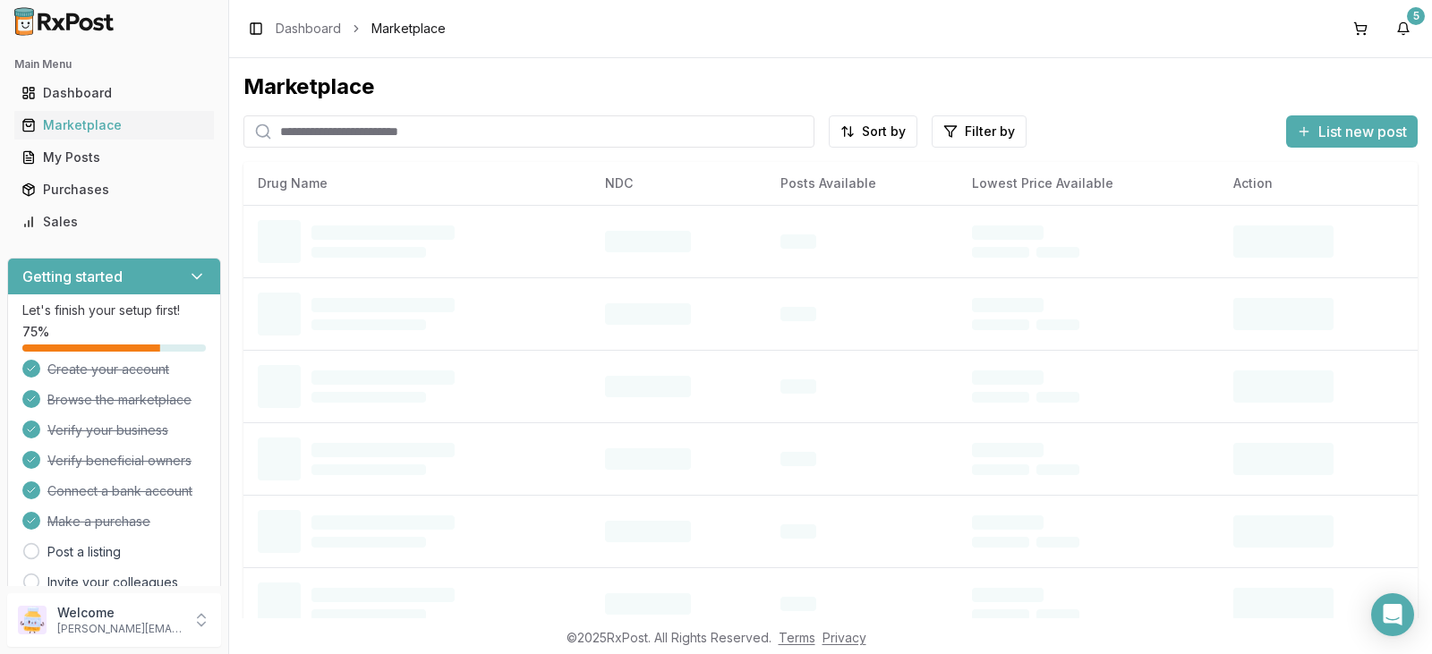
click at [322, 132] on input "search" at bounding box center [528, 131] width 571 height 32
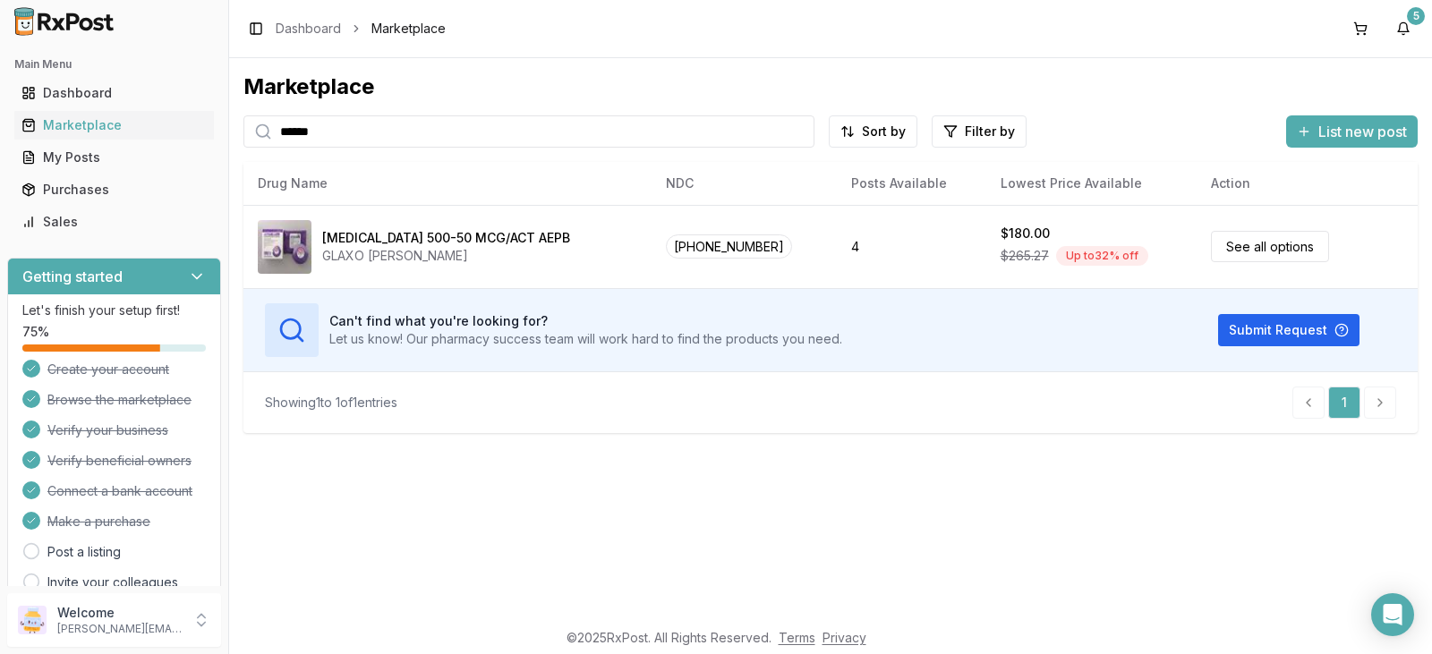
drag, startPoint x: 341, startPoint y: 136, endPoint x: 240, endPoint y: 125, distance: 101.7
click at [243, 125] on div "Marketplace ****** Sort by Filter by List new post Drug Name NDC Posts Availabl…" at bounding box center [830, 338] width 1203 height 560
paste input "*******"
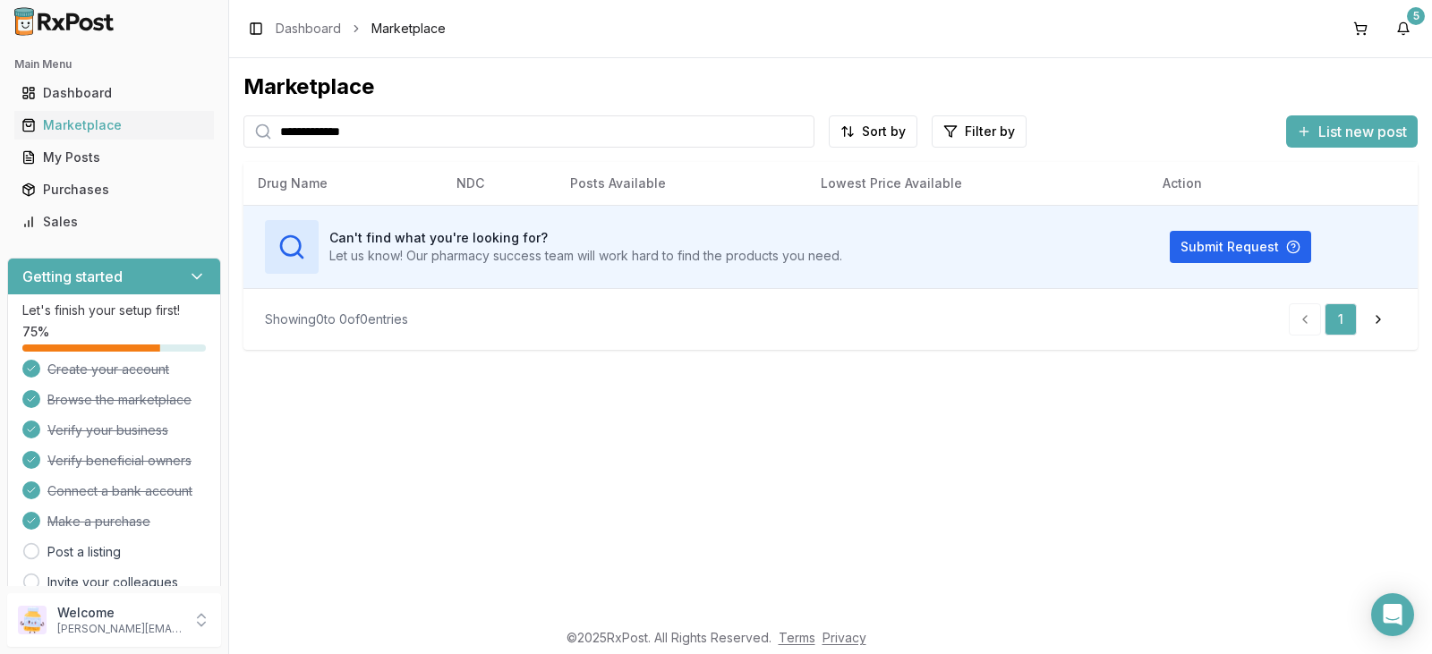
type input "**********"
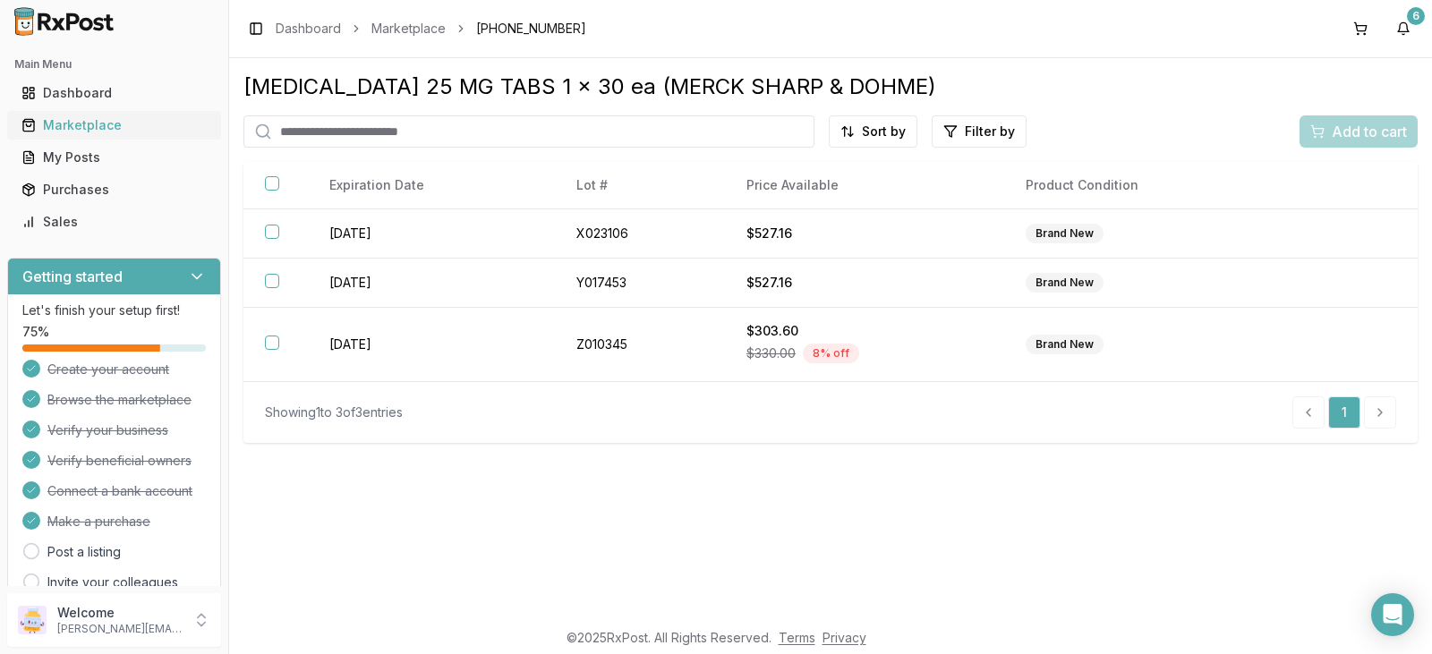
click at [123, 126] on div "Marketplace" at bounding box center [113, 125] width 185 height 18
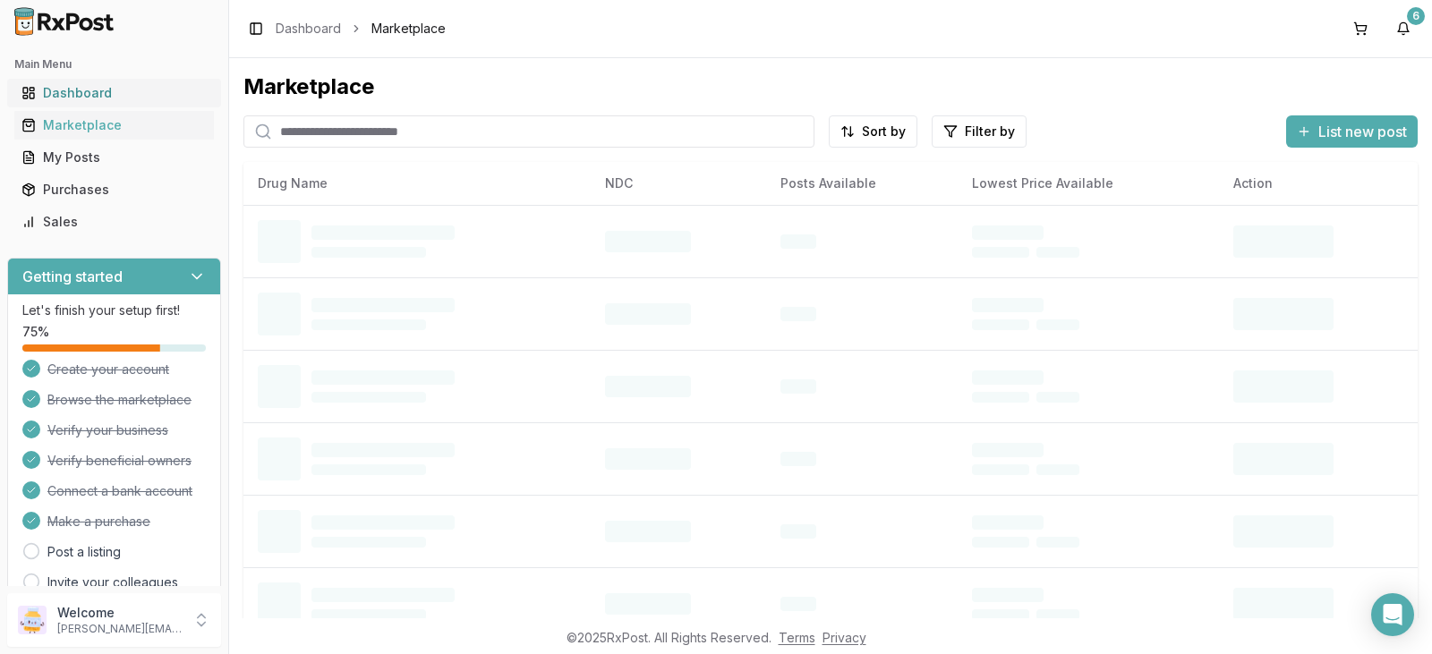
click at [144, 96] on div "Dashboard" at bounding box center [113, 93] width 185 height 18
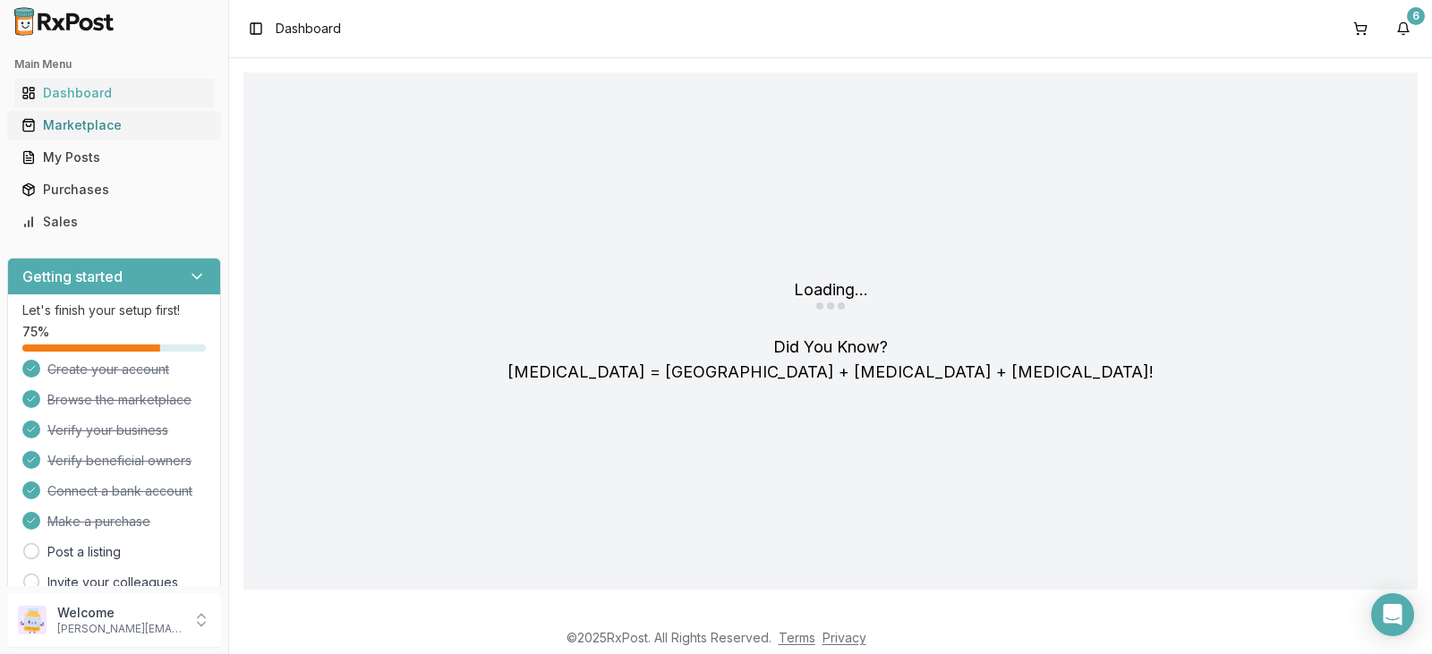
click at [133, 129] on div "Marketplace" at bounding box center [113, 125] width 185 height 18
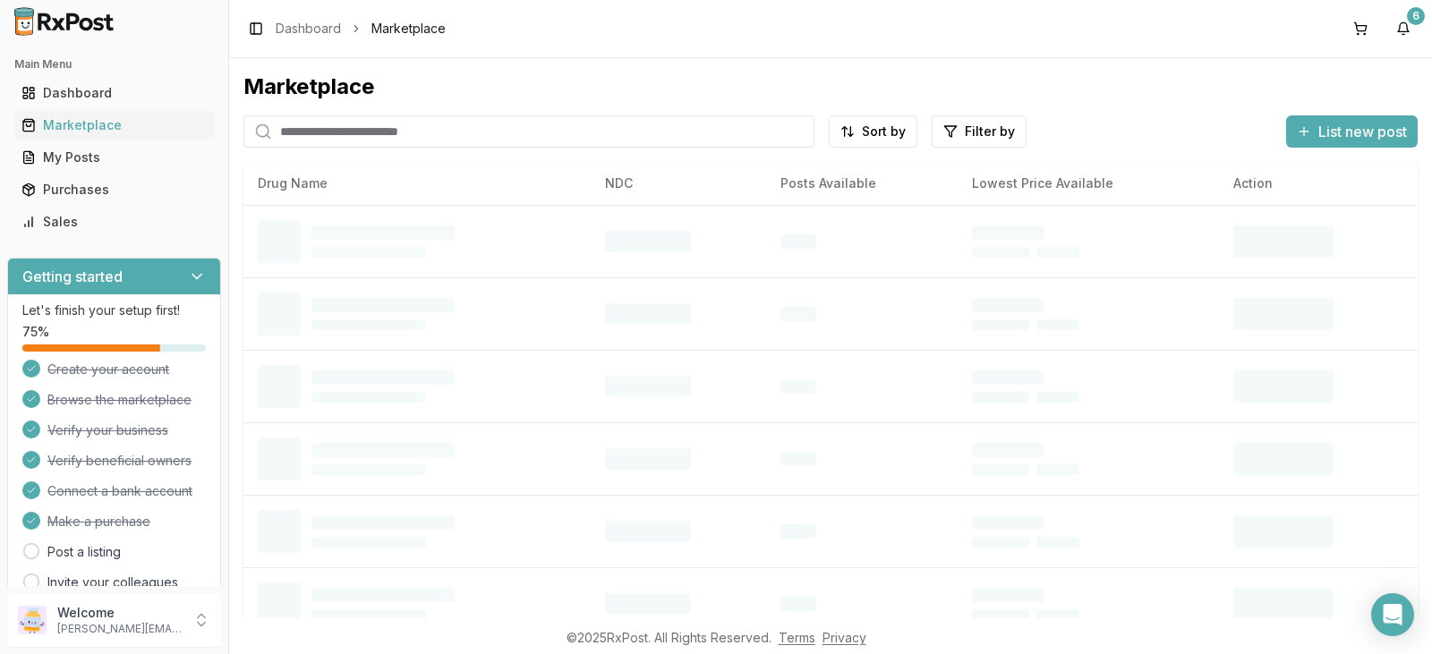
click at [346, 132] on input "search" at bounding box center [528, 131] width 571 height 32
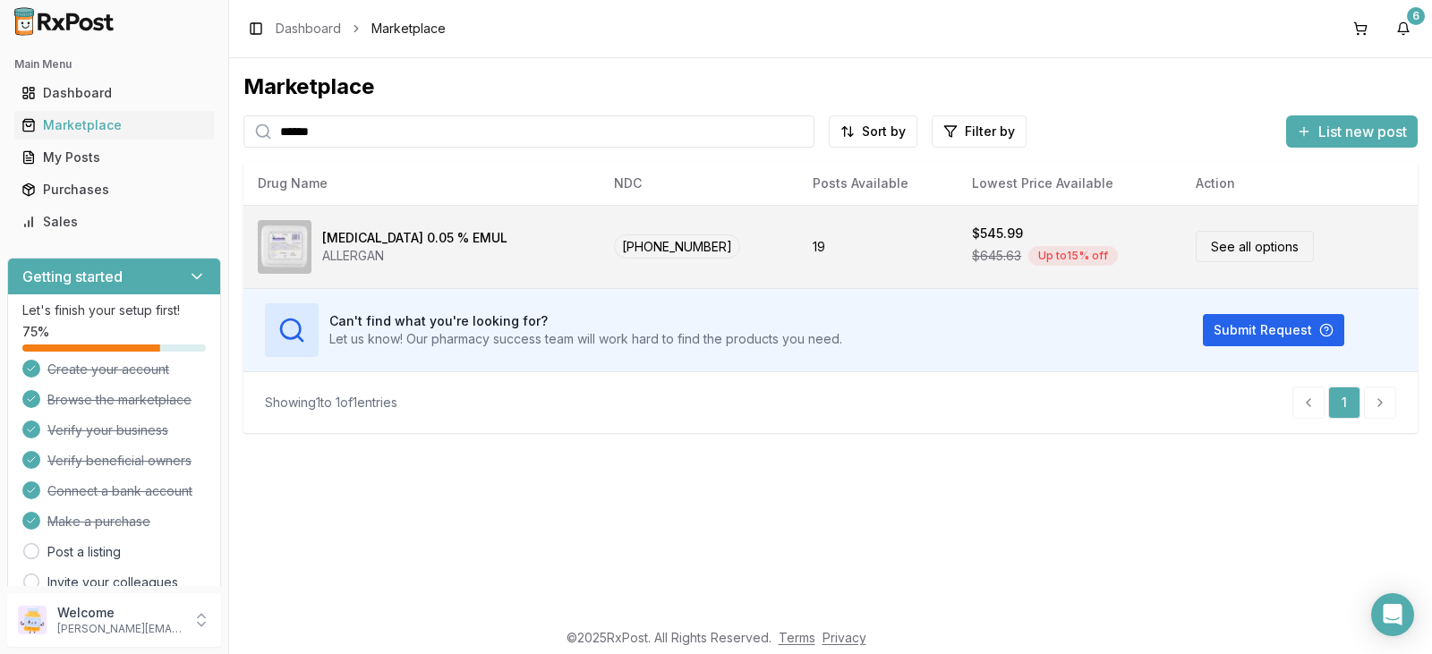
type input "******"
click at [1244, 255] on link "See all options" at bounding box center [1255, 246] width 118 height 31
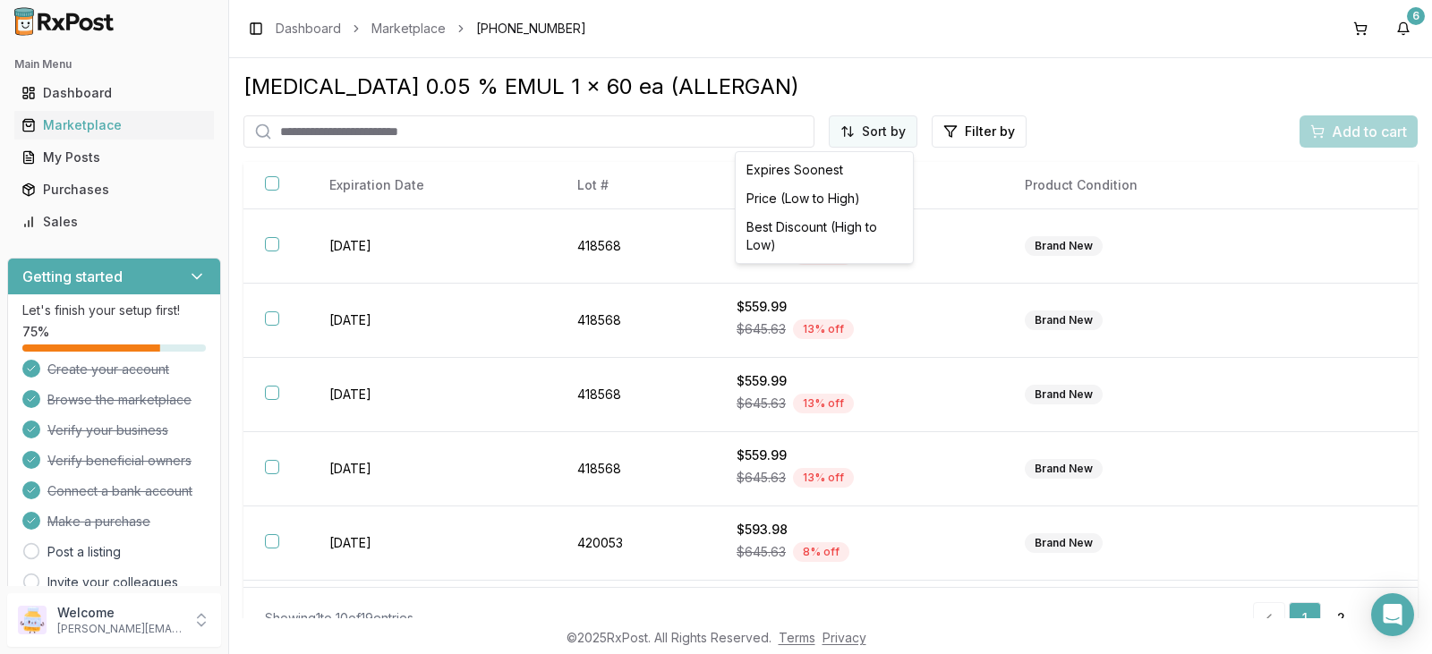
click at [868, 137] on html "Main Menu Dashboard Marketplace My Posts Purchases Sales Getting started Let's …" at bounding box center [716, 327] width 1432 height 654
click at [822, 230] on div "Best Discount (High to Low)" at bounding box center [824, 236] width 170 height 47
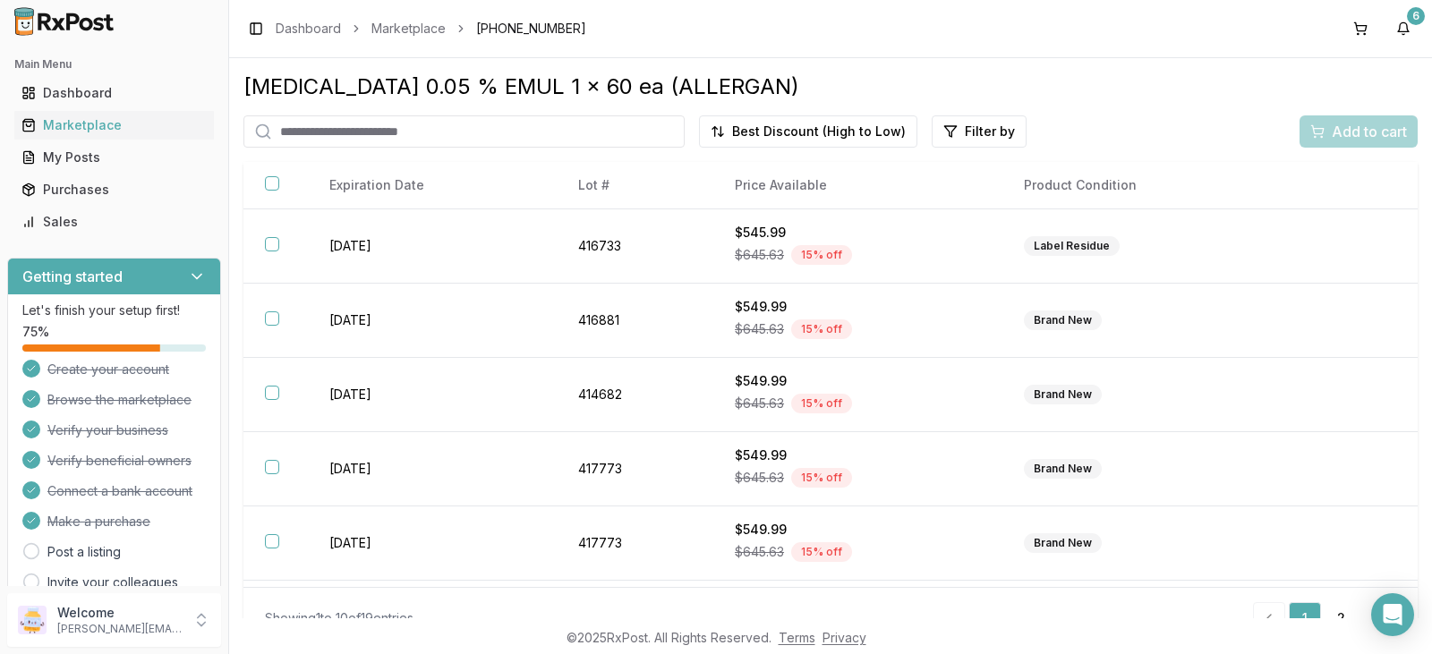
click at [115, 114] on link "Marketplace" at bounding box center [114, 125] width 200 height 32
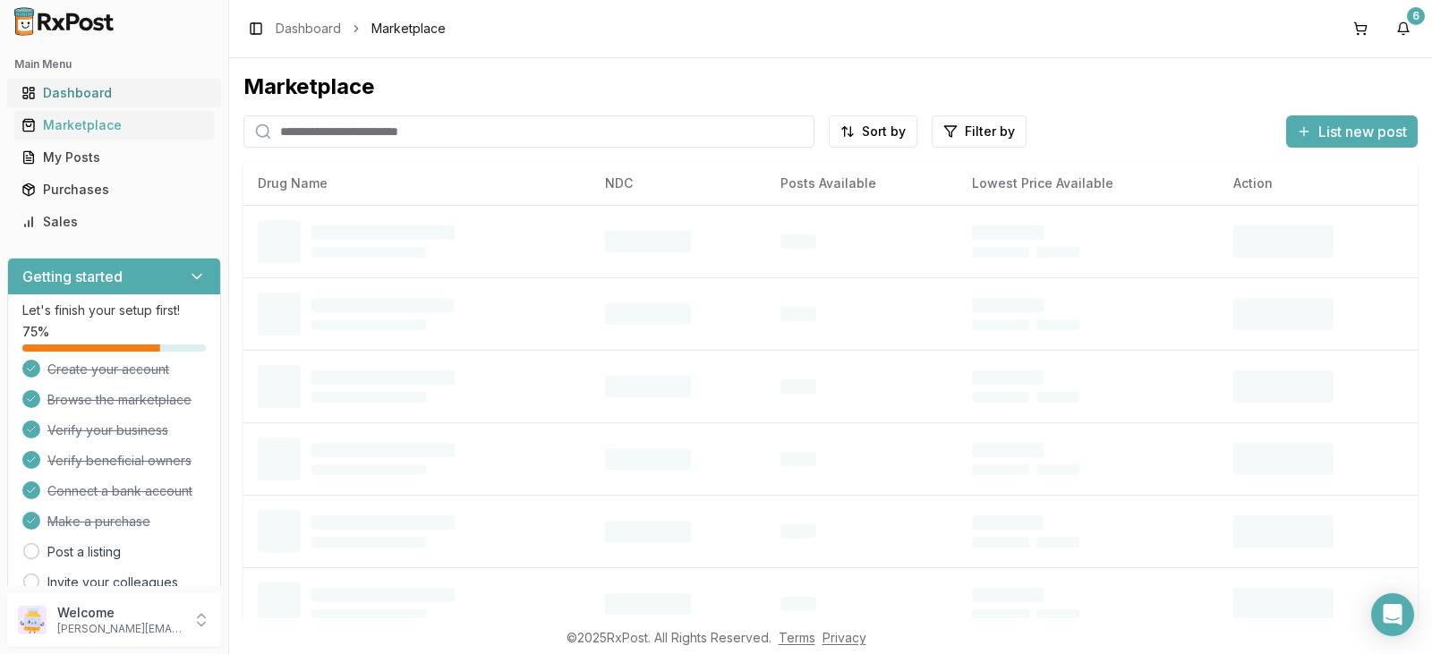
click at [132, 81] on link "Dashboard" at bounding box center [114, 93] width 200 height 32
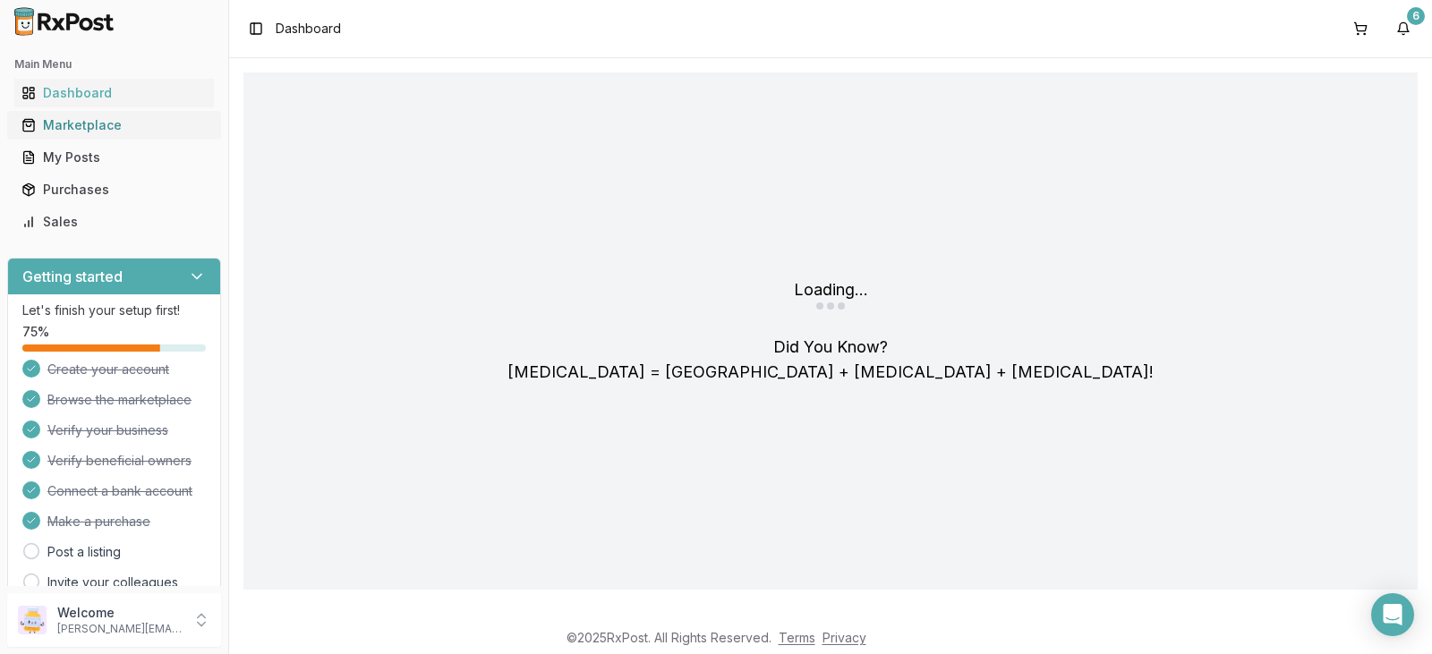
click at [144, 122] on div "Marketplace" at bounding box center [113, 125] width 185 height 18
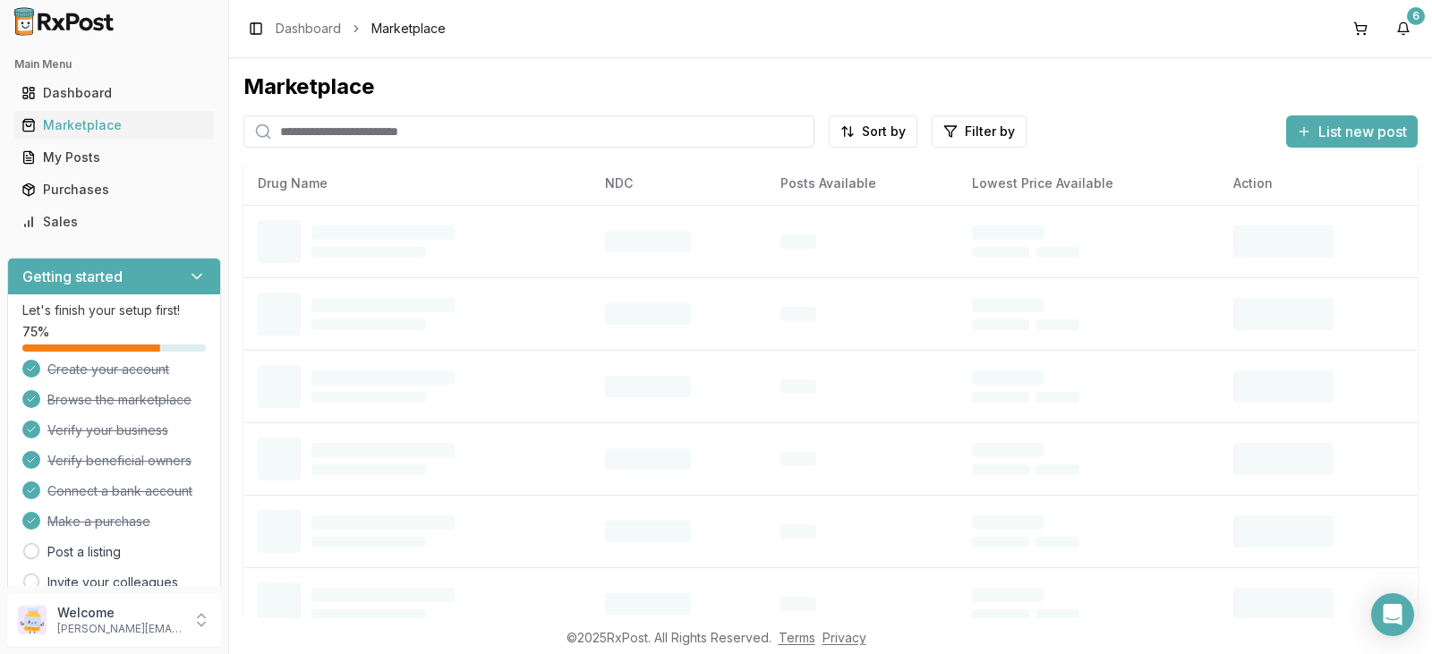
click at [388, 128] on input "search" at bounding box center [528, 131] width 571 height 32
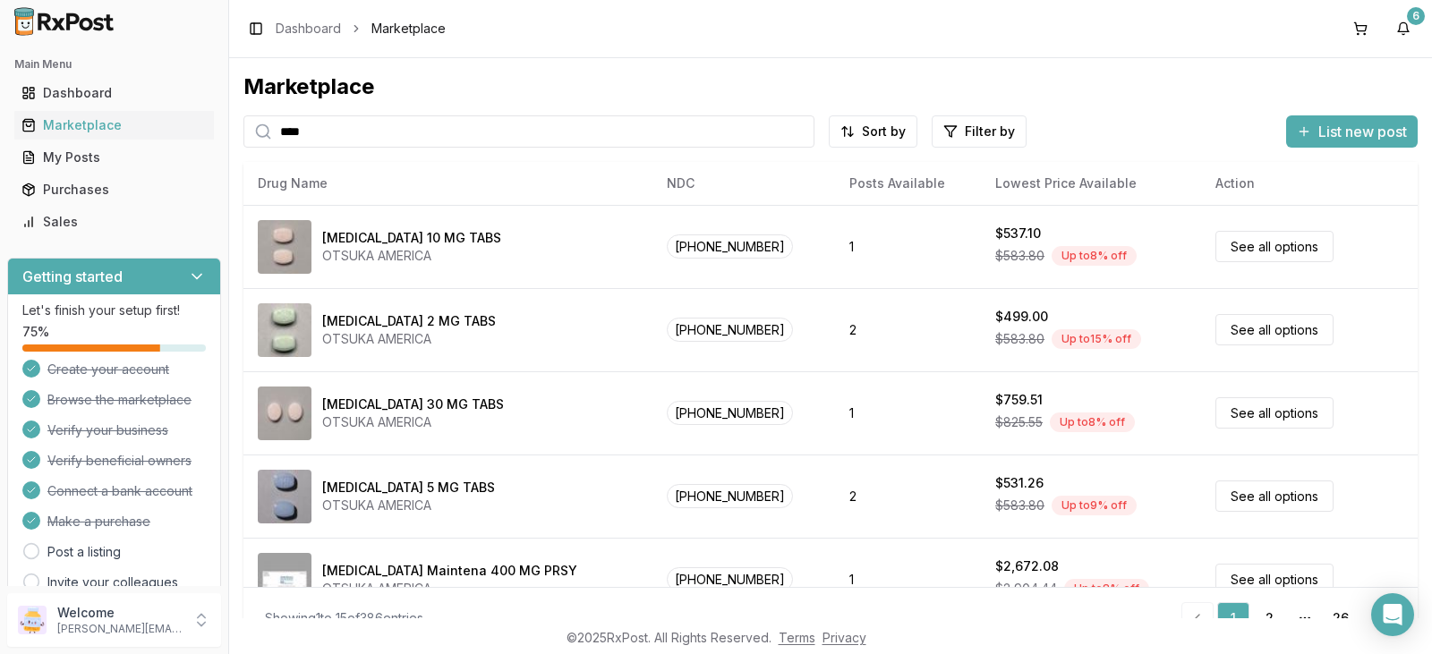
click at [322, 132] on input "****" at bounding box center [528, 131] width 571 height 32
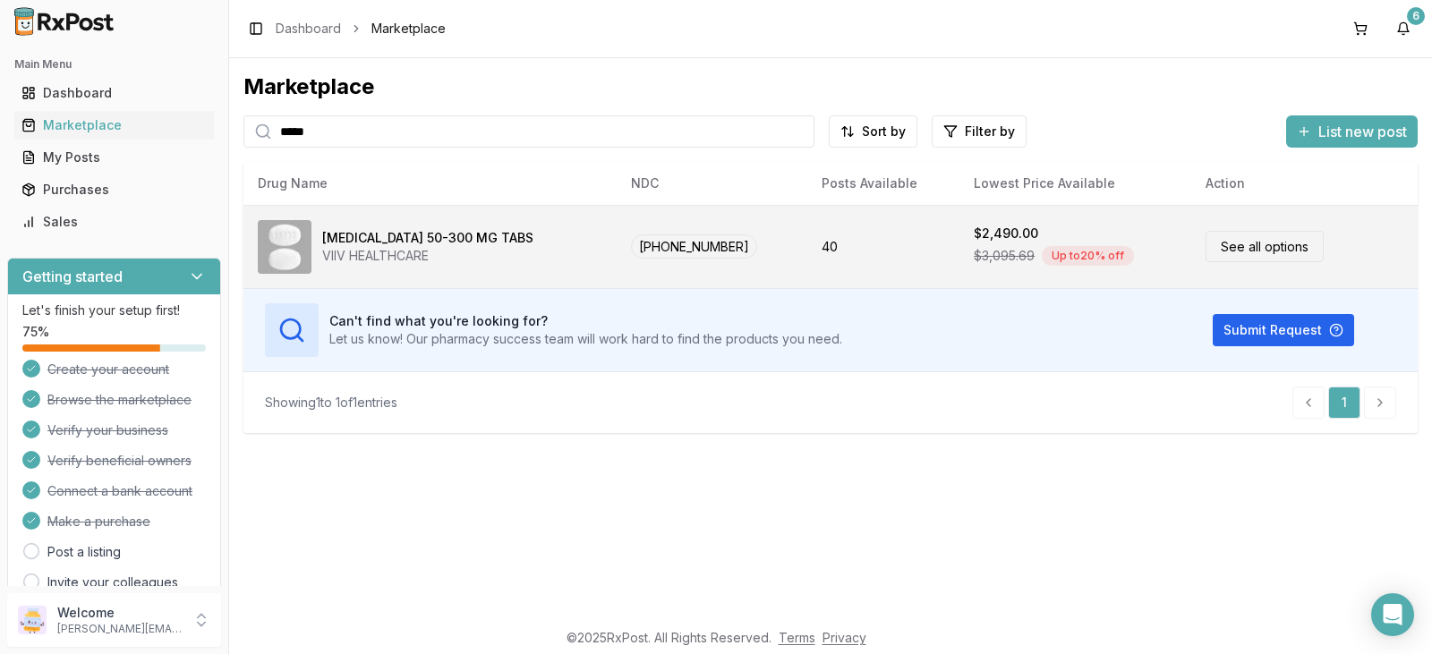
type input "*****"
click at [442, 243] on div "[MEDICAL_DATA] 50-300 MG TABS" at bounding box center [427, 238] width 211 height 18
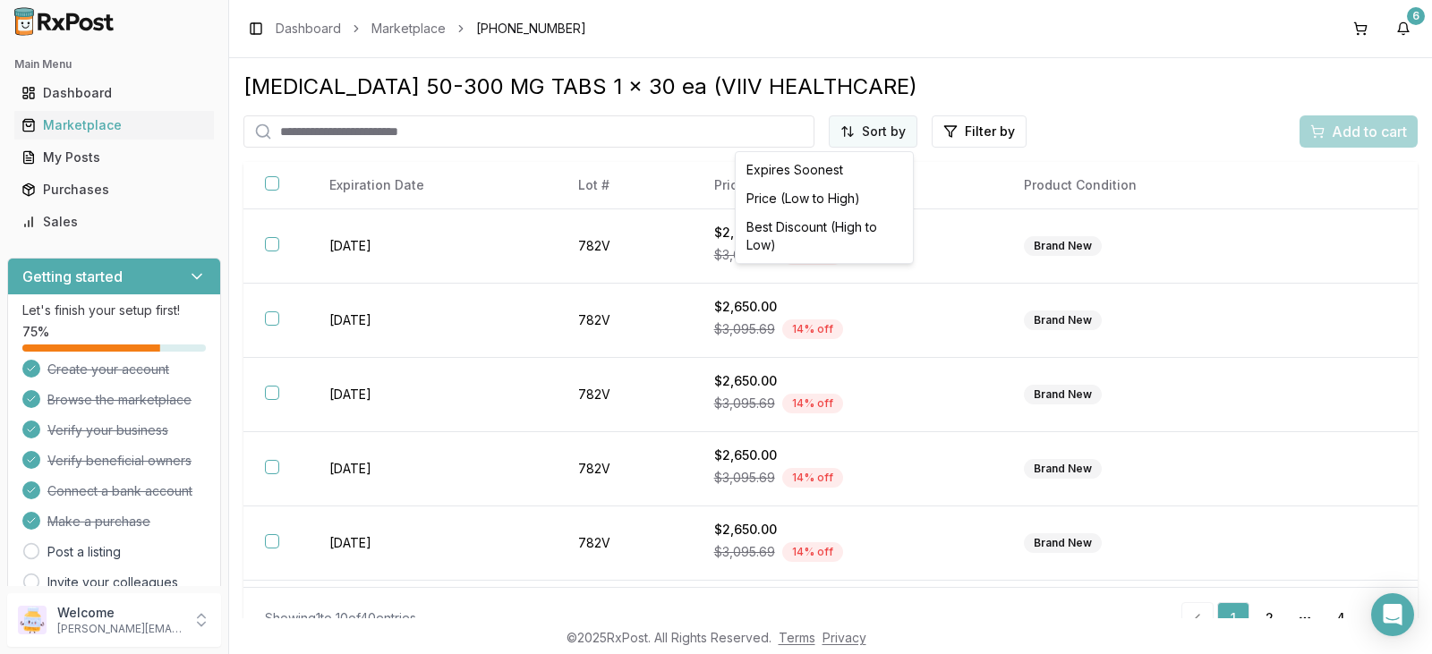
click at [872, 132] on html "Main Menu Dashboard Marketplace My Posts Purchases Sales Getting started Let's …" at bounding box center [716, 327] width 1432 height 654
click at [829, 223] on div "Best Discount (High to Low)" at bounding box center [824, 236] width 170 height 47
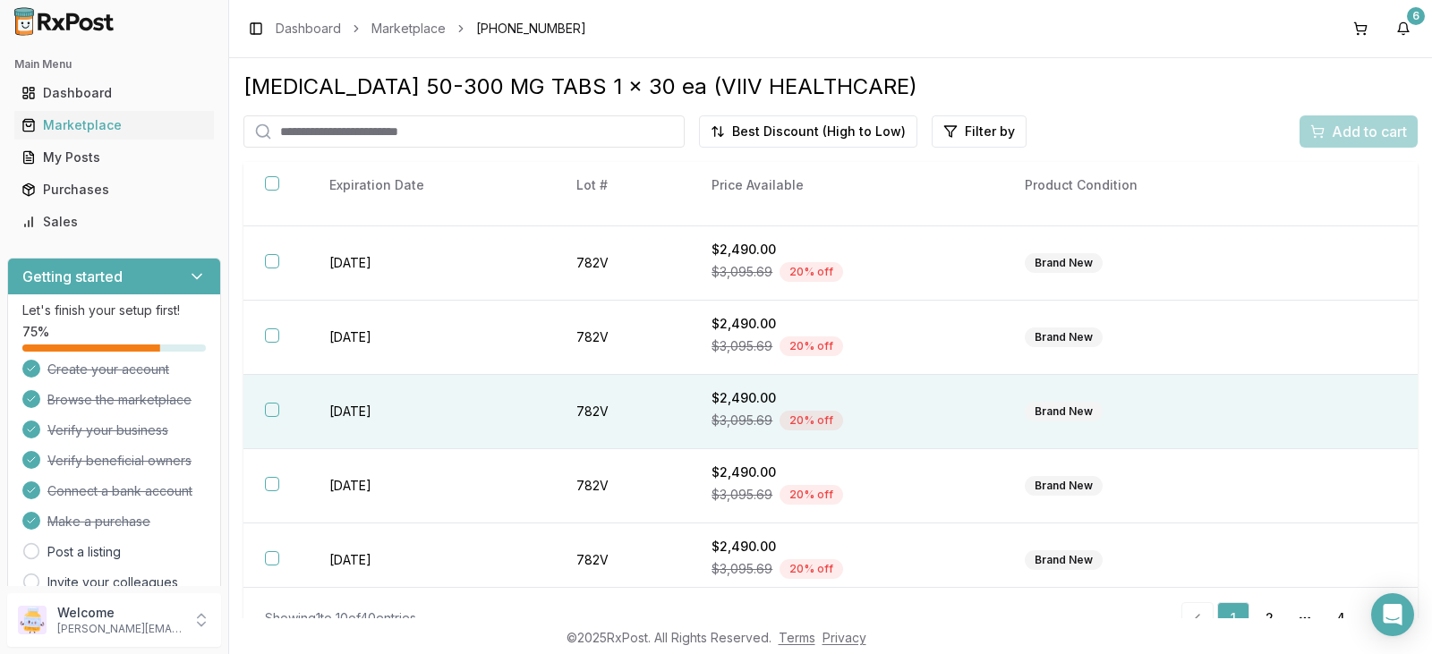
scroll to position [90, 0]
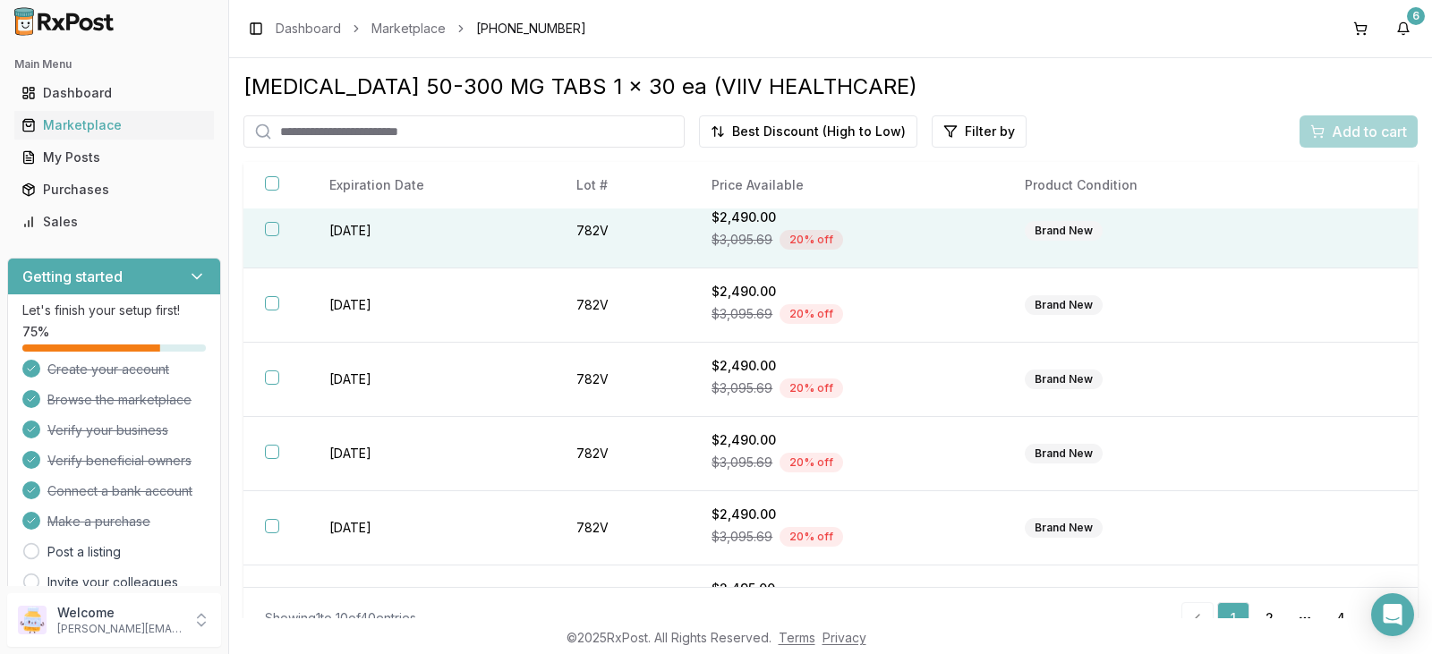
click at [1043, 235] on div "Brand New" at bounding box center [1064, 231] width 78 height 20
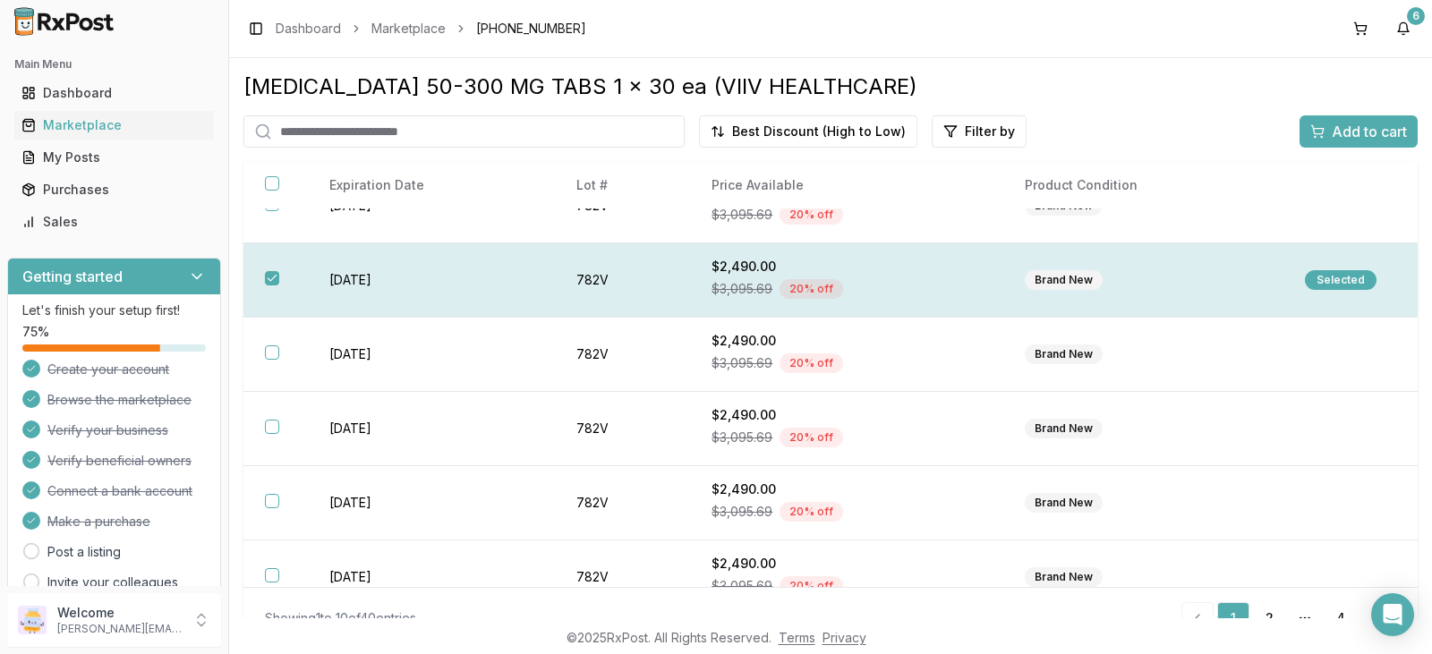
scroll to position [0, 0]
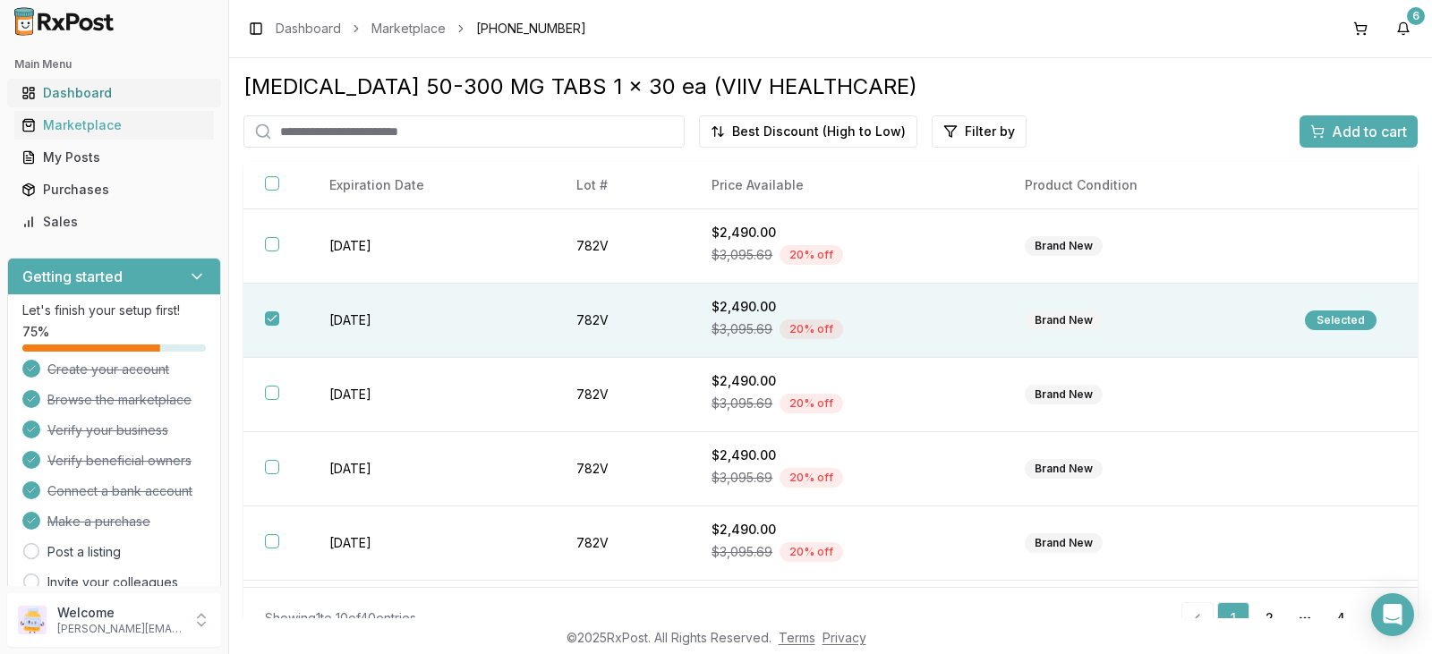
click at [141, 93] on div "Dashboard" at bounding box center [113, 93] width 185 height 18
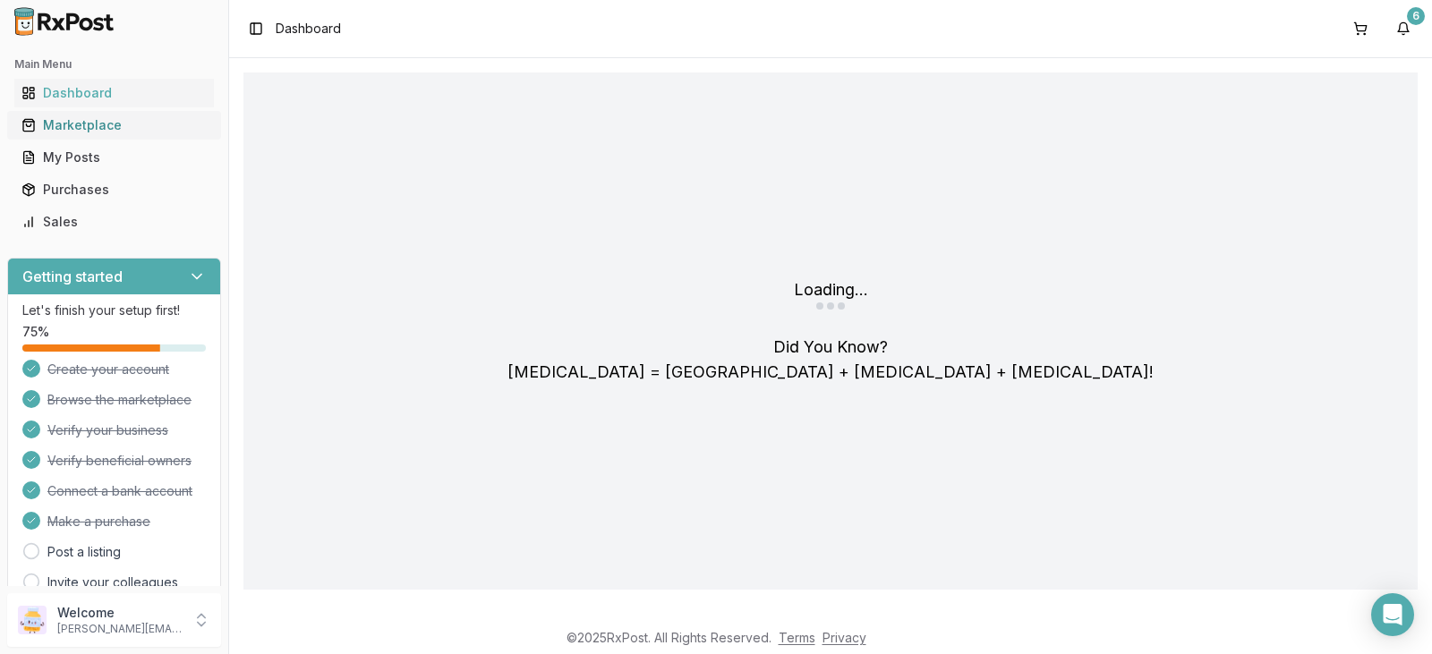
click at [125, 134] on link "Marketplace" at bounding box center [114, 125] width 200 height 32
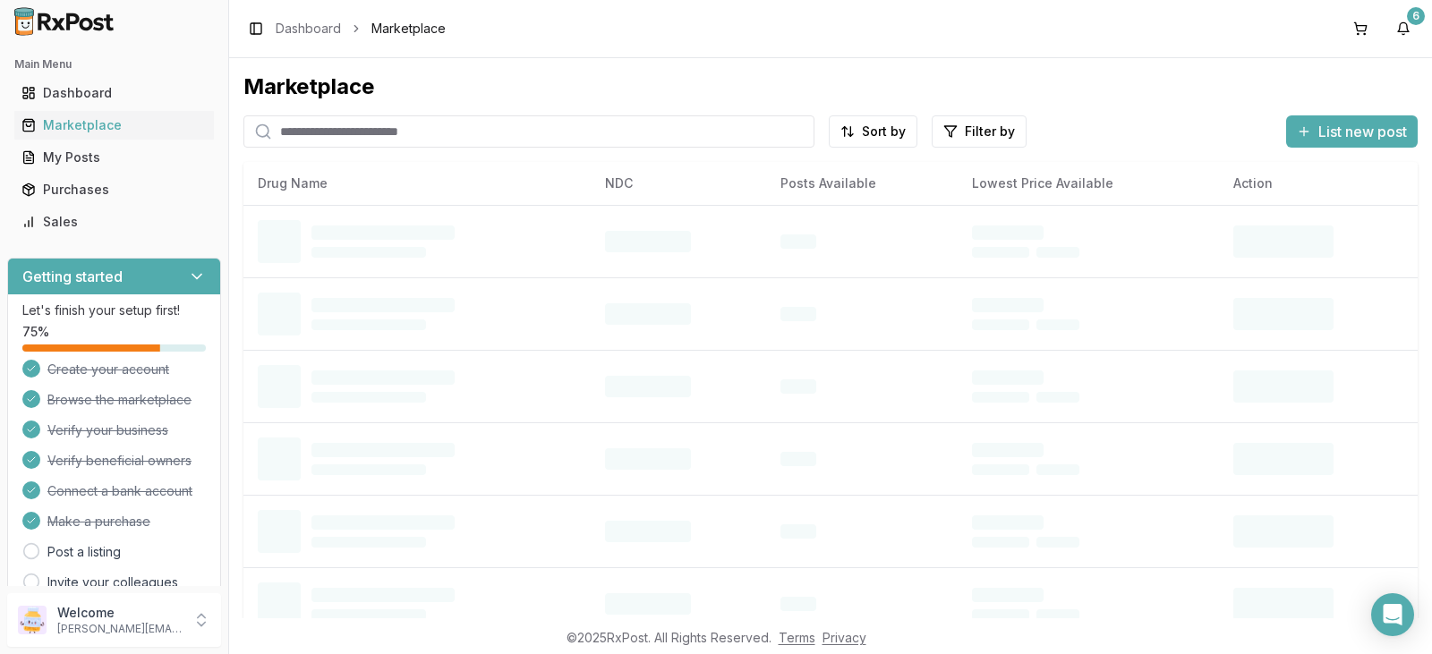
drag, startPoint x: 278, startPoint y: 166, endPoint x: 323, endPoint y: 150, distance: 47.6
click at [323, 151] on div "Marketplace Sort by Filter by List new post Drug Name NDC Posts Available Lowes…" at bounding box center [830, 331] width 1174 height 517
click at [343, 134] on input "search" at bounding box center [528, 131] width 571 height 32
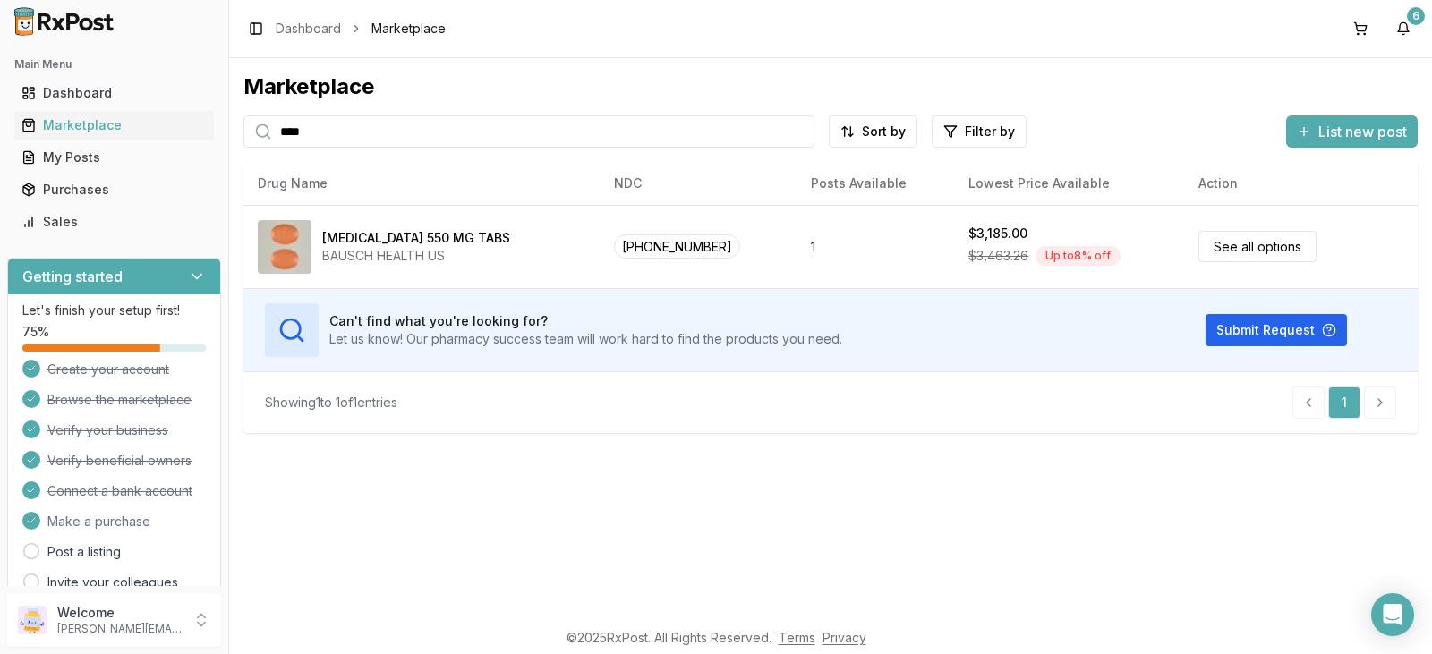
drag, startPoint x: 319, startPoint y: 135, endPoint x: 248, endPoint y: 129, distance: 71.0
click at [248, 129] on div "****" at bounding box center [528, 131] width 571 height 32
type input "*"
drag, startPoint x: 349, startPoint y: 132, endPoint x: 217, endPoint y: 116, distance: 133.4
click at [217, 116] on div "Main Menu Dashboard Marketplace My Posts Purchases Sales Getting started Let's …" at bounding box center [716, 327] width 1432 height 654
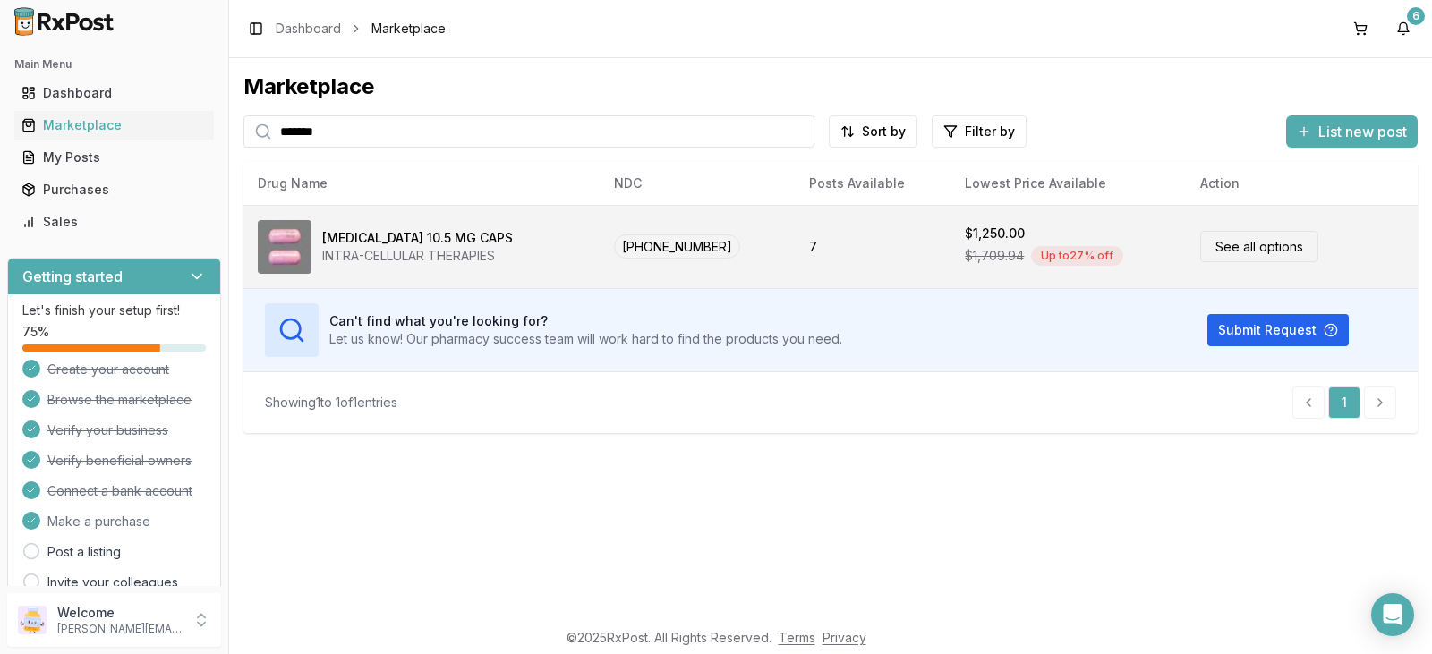
type input "*******"
click at [1266, 247] on link "See all options" at bounding box center [1259, 246] width 118 height 31
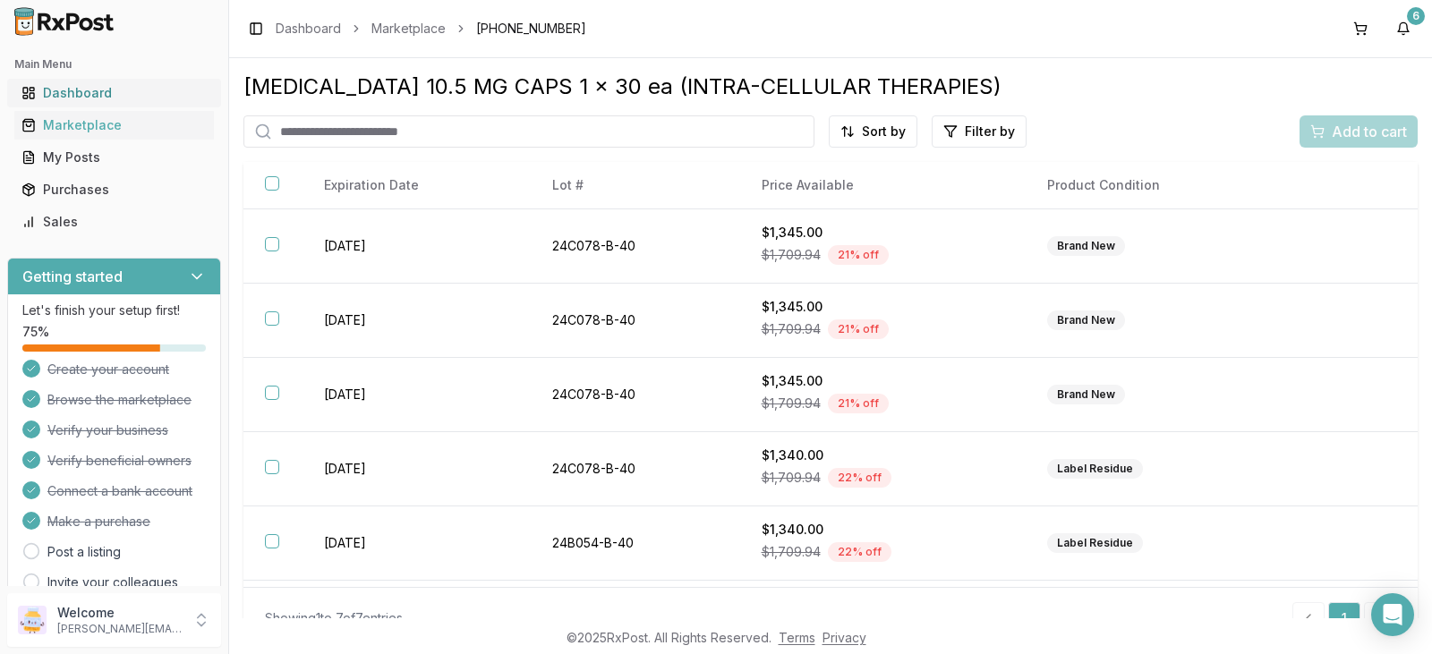
click at [149, 98] on div "Dashboard" at bounding box center [113, 93] width 185 height 18
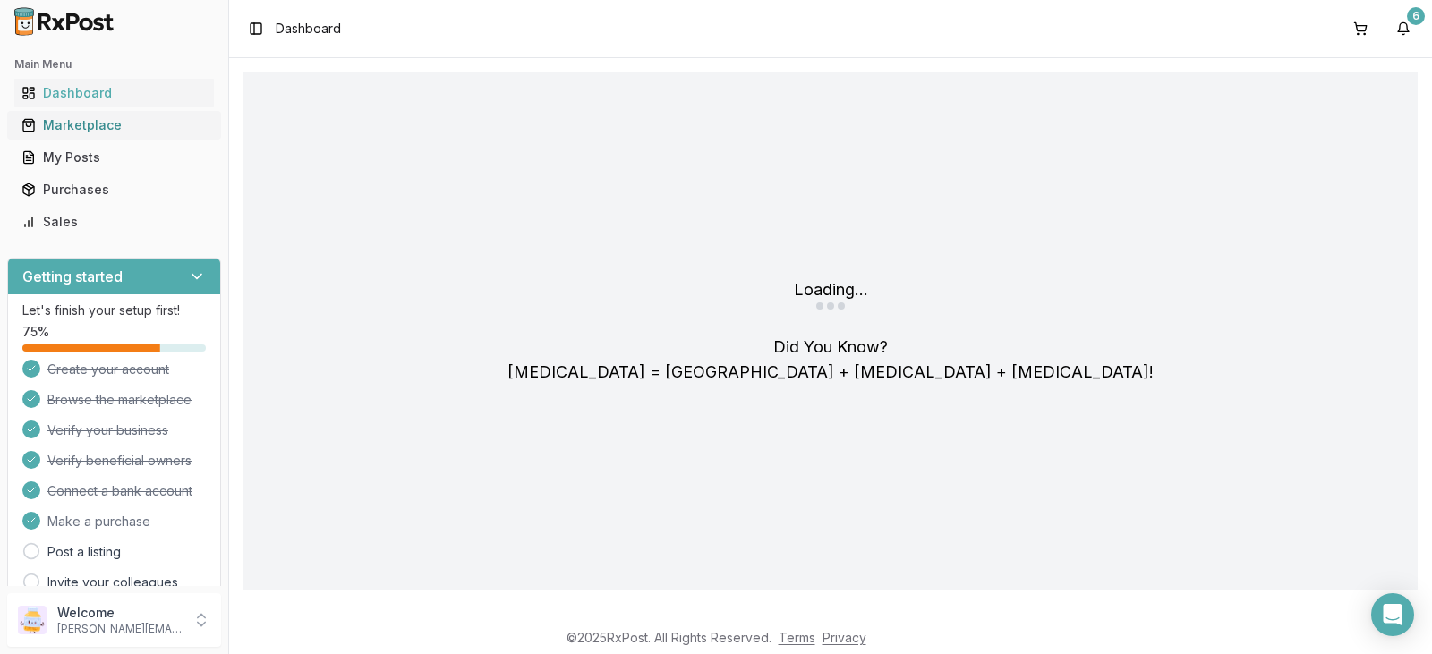
click at [140, 124] on div "Marketplace" at bounding box center [113, 125] width 185 height 18
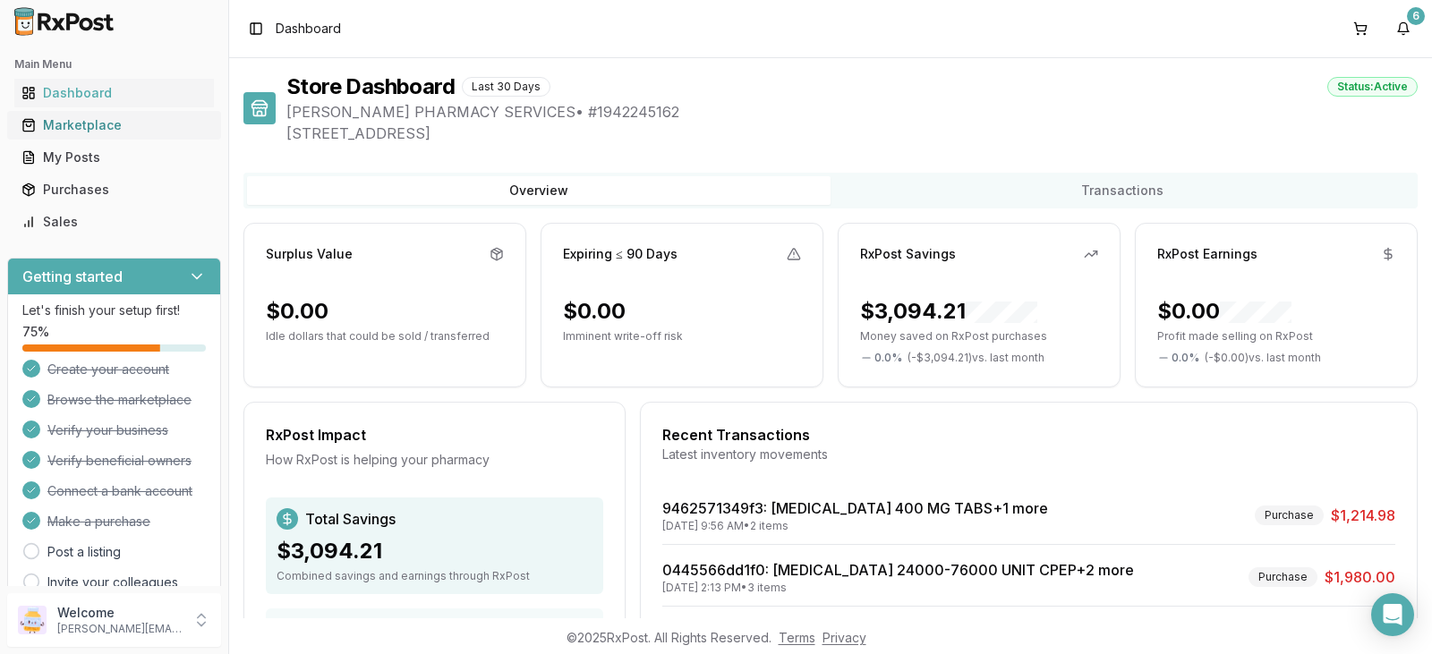
click at [149, 130] on div "Marketplace" at bounding box center [113, 125] width 185 height 18
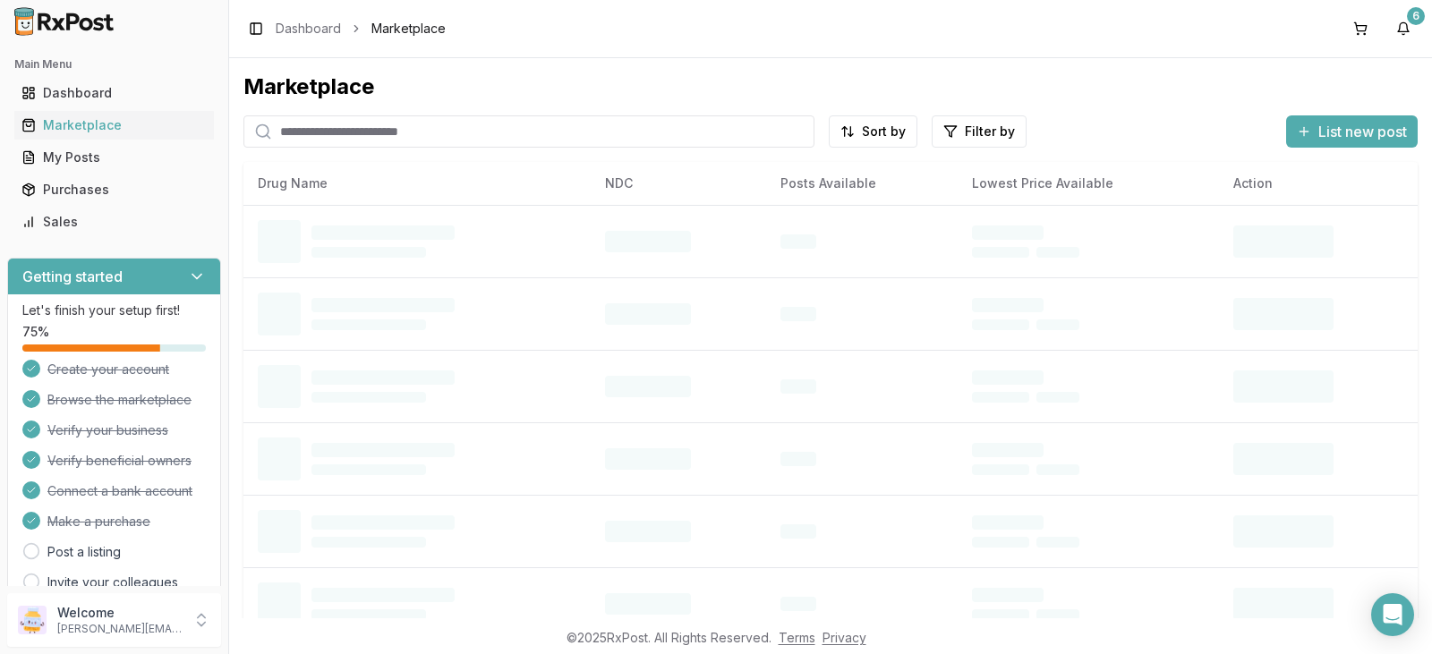
click at [361, 126] on input "search" at bounding box center [528, 131] width 571 height 32
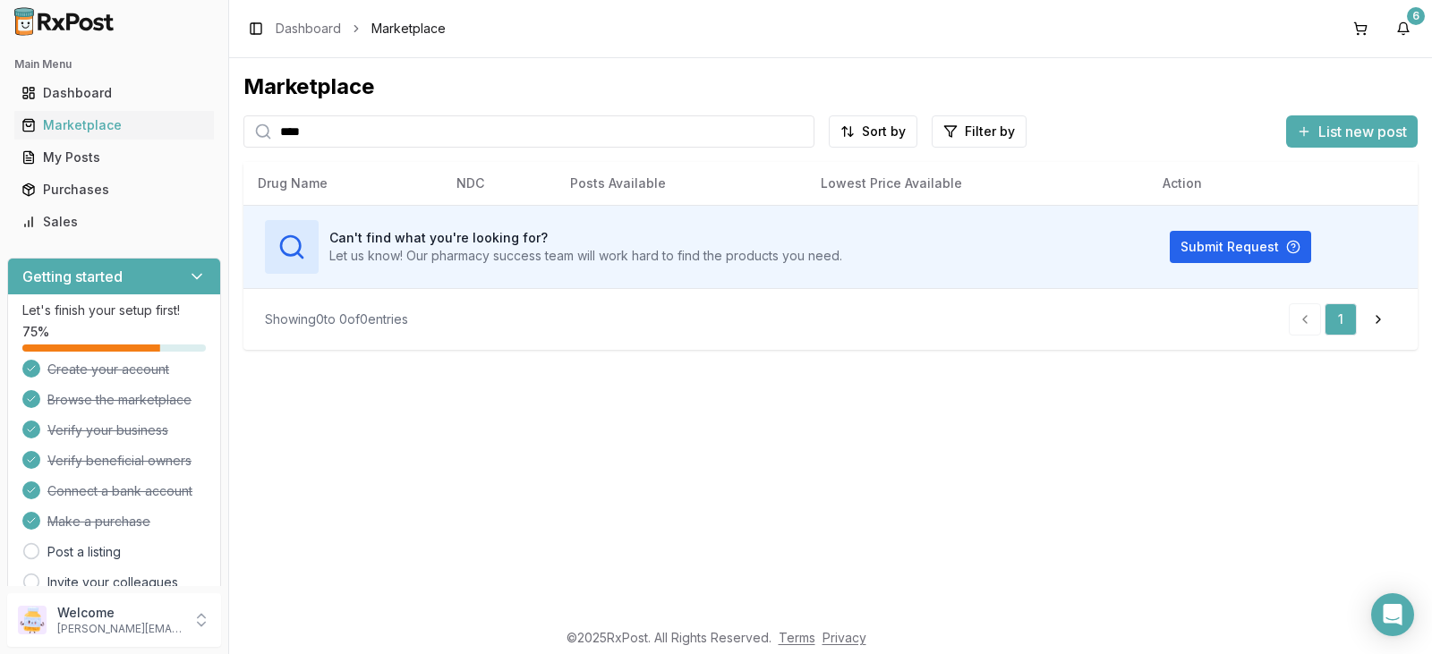
drag, startPoint x: 317, startPoint y: 143, endPoint x: 266, endPoint y: 110, distance: 60.8
click at [251, 125] on div "****" at bounding box center [528, 131] width 571 height 32
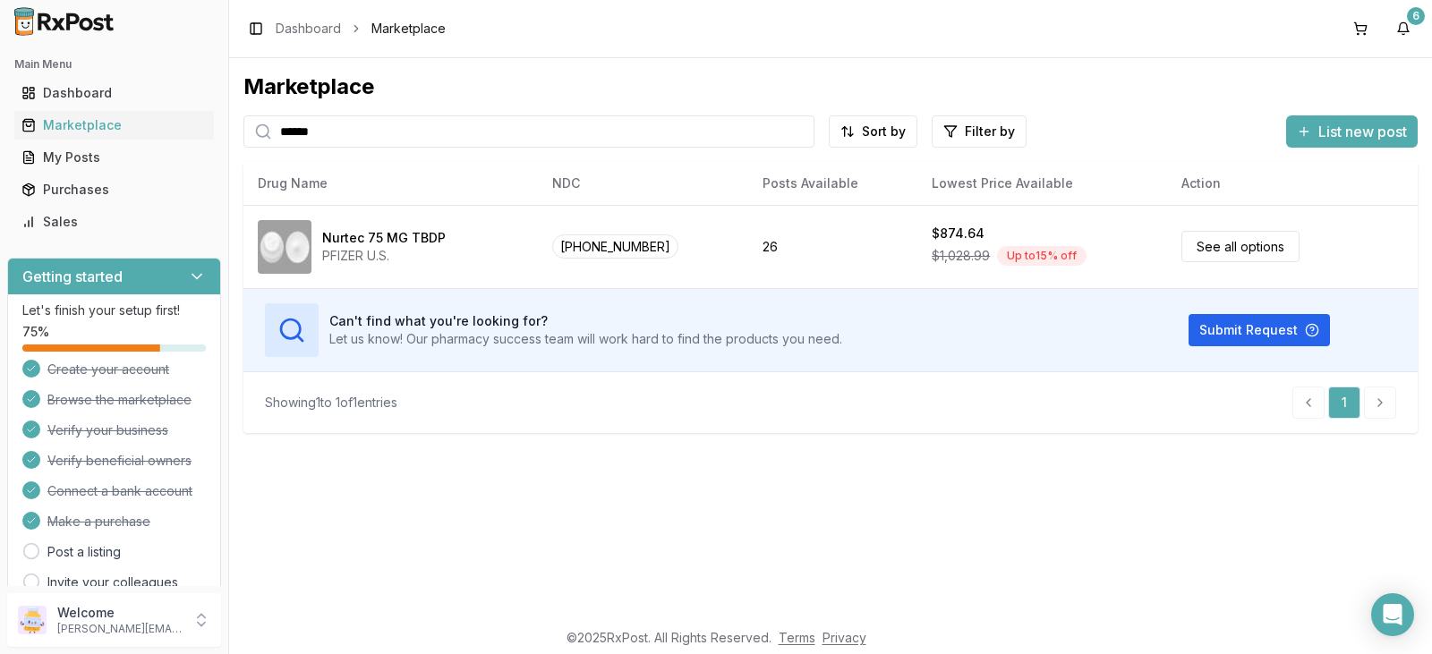
type input "******"
